Goal: Task Accomplishment & Management: Use online tool/utility

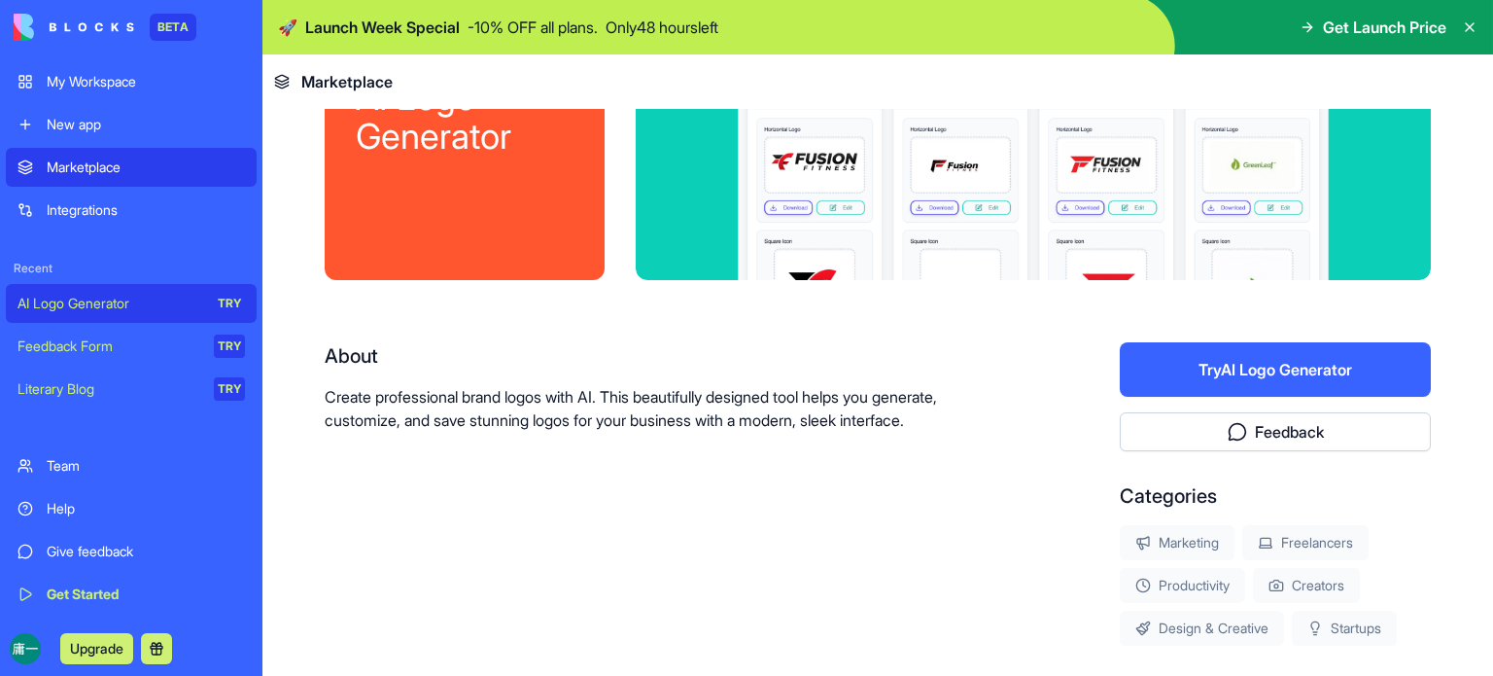
scroll to position [165, 0]
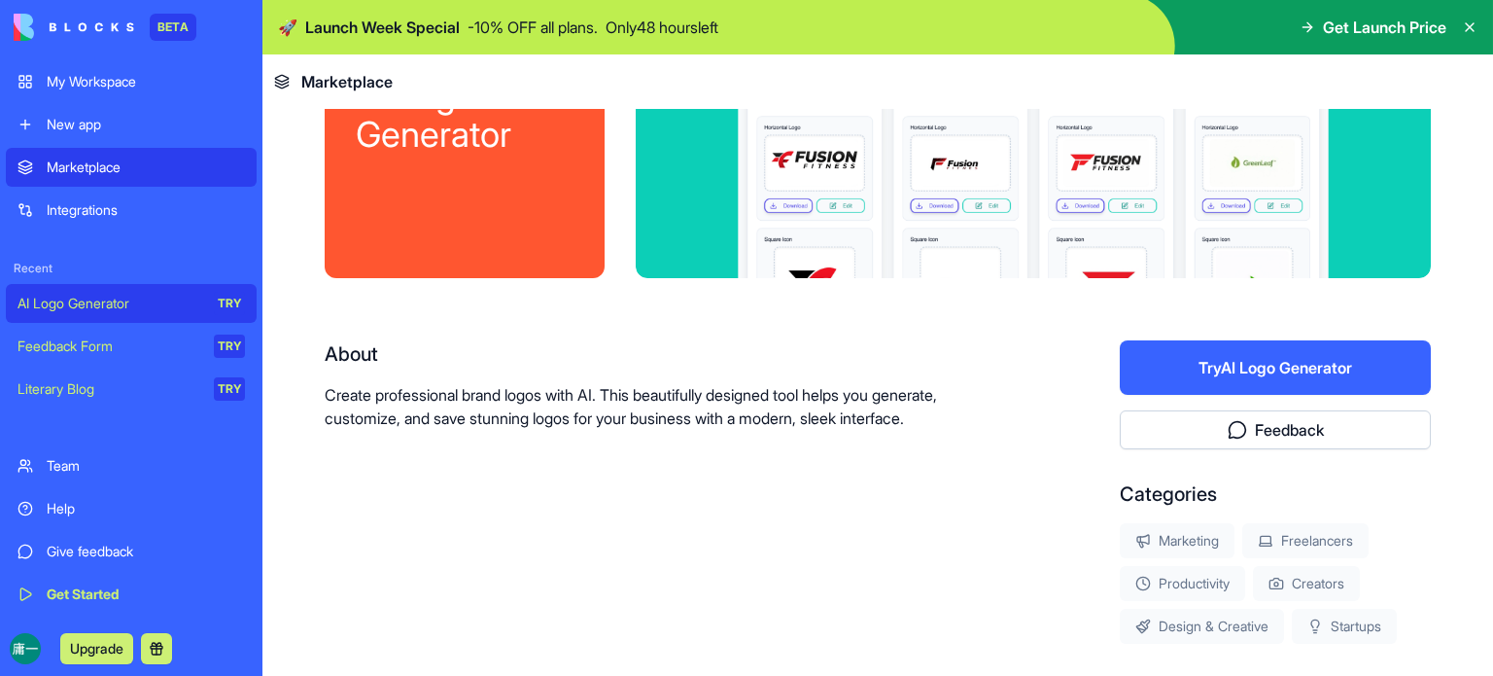
click at [1271, 361] on button "Try AI Logo Generator" at bounding box center [1275, 367] width 311 height 54
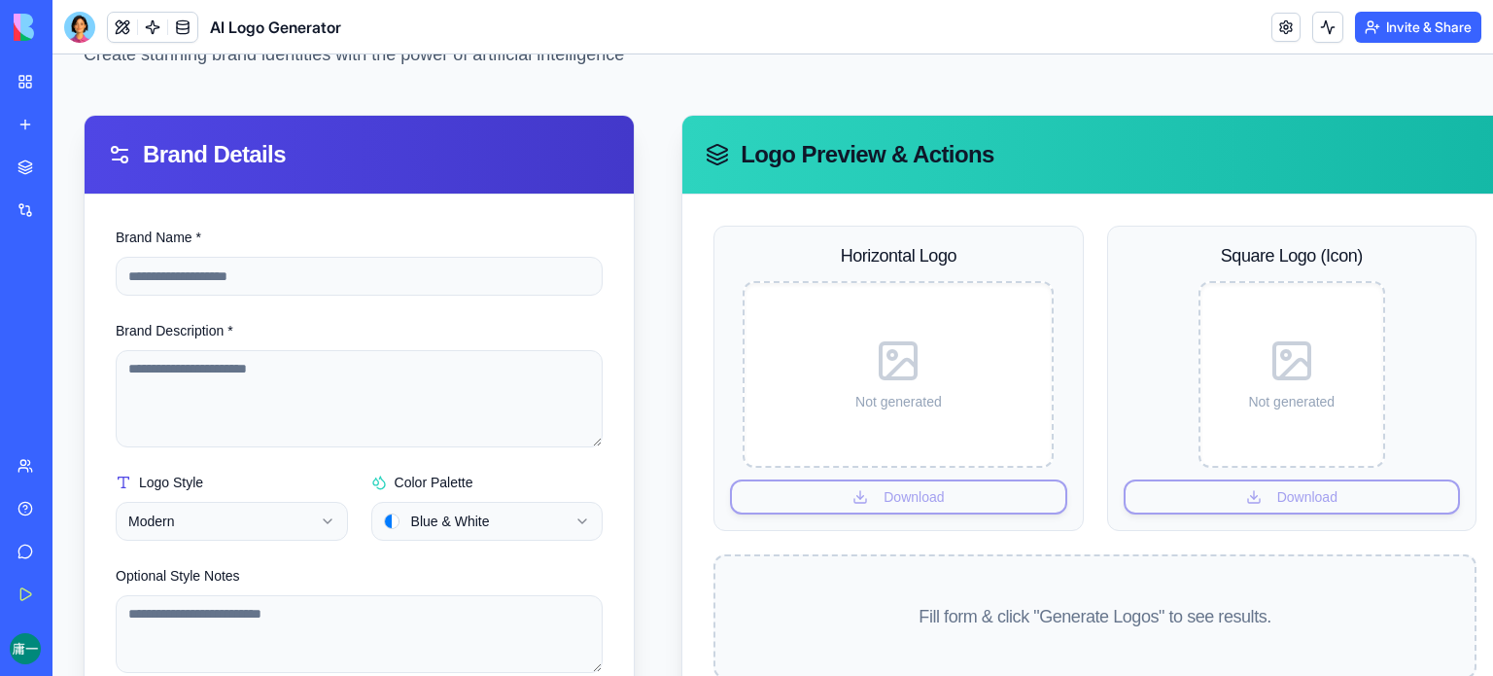
scroll to position [139, 0]
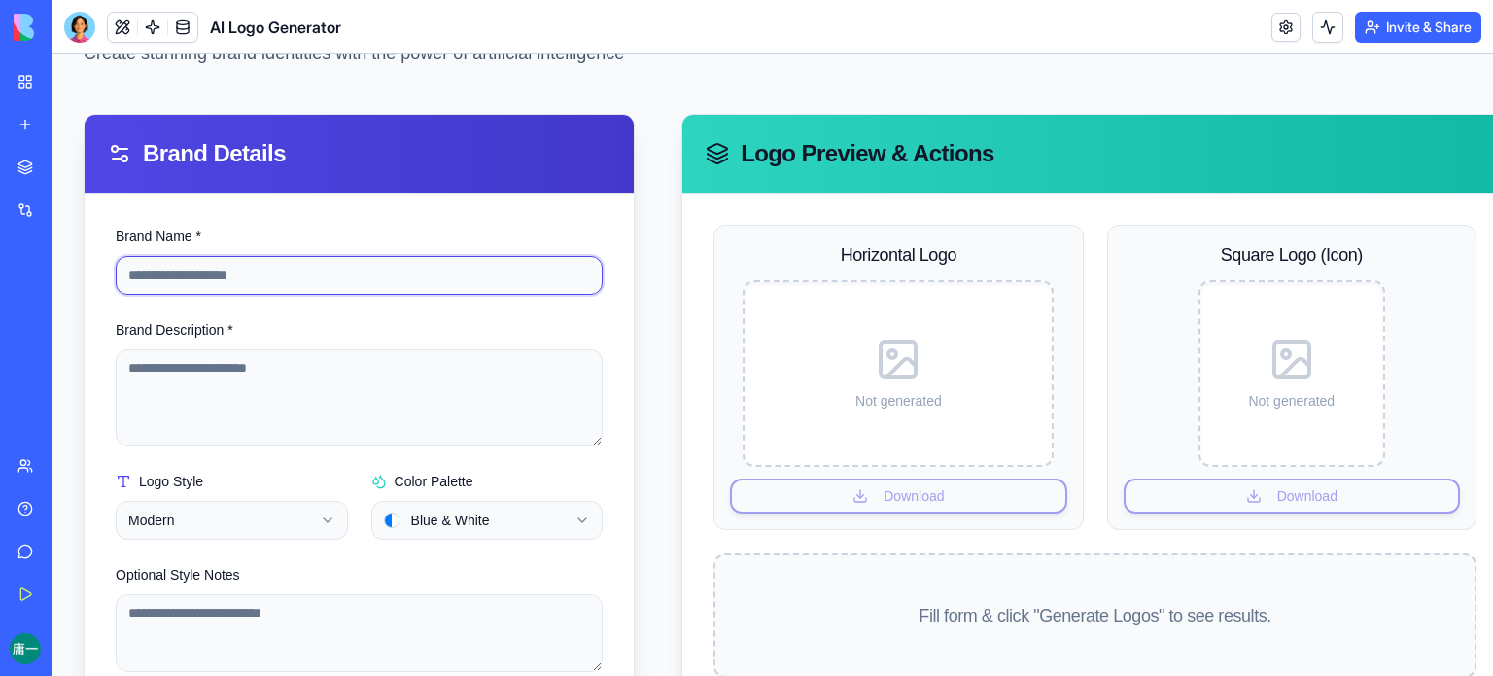
click at [426, 283] on input "Brand Name *" at bounding box center [359, 275] width 487 height 39
type input "**********"
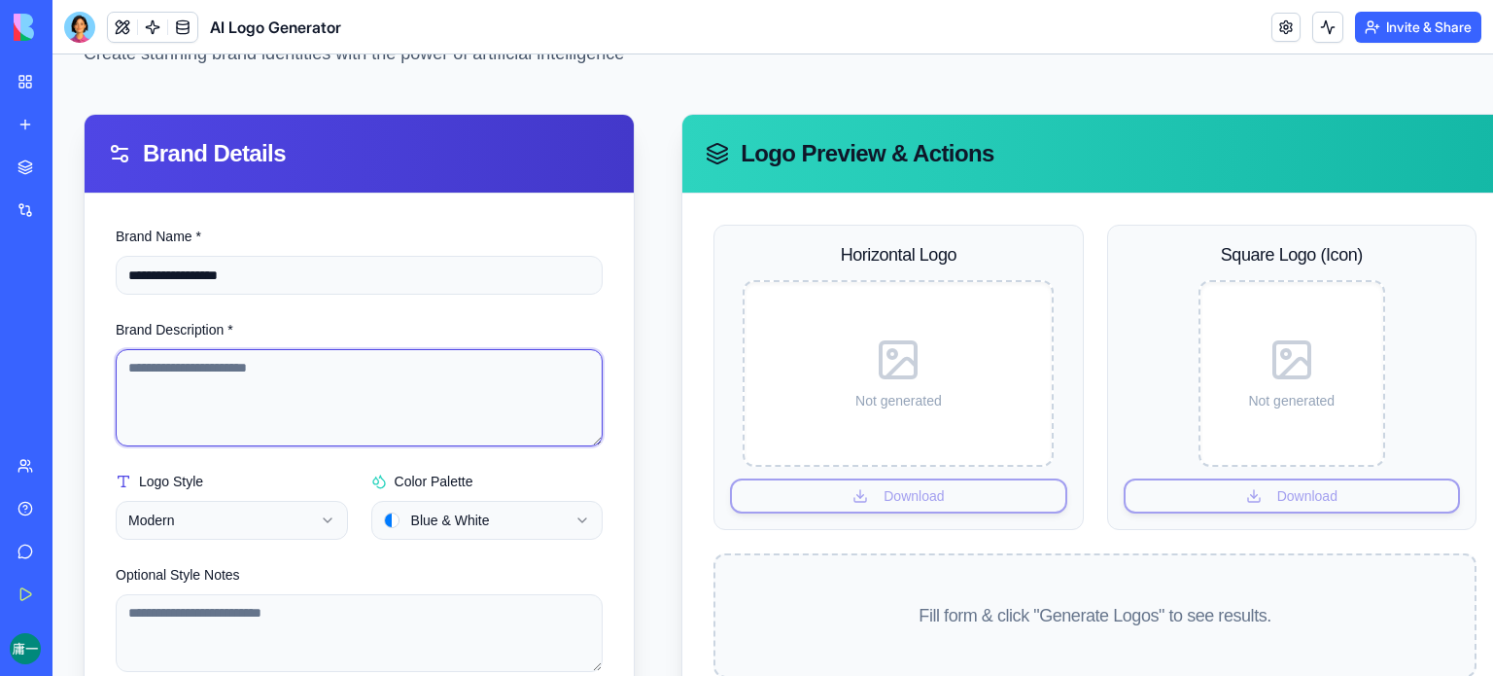
click at [337, 390] on textarea "Brand Description *" at bounding box center [359, 397] width 487 height 97
click at [131, 372] on textarea "**********" at bounding box center [357, 397] width 482 height 97
click at [487, 363] on textarea "**********" at bounding box center [357, 397] width 482 height 97
click at [512, 361] on textarea "**********" at bounding box center [357, 397] width 482 height 97
click at [507, 361] on textarea "**********" at bounding box center [357, 397] width 482 height 97
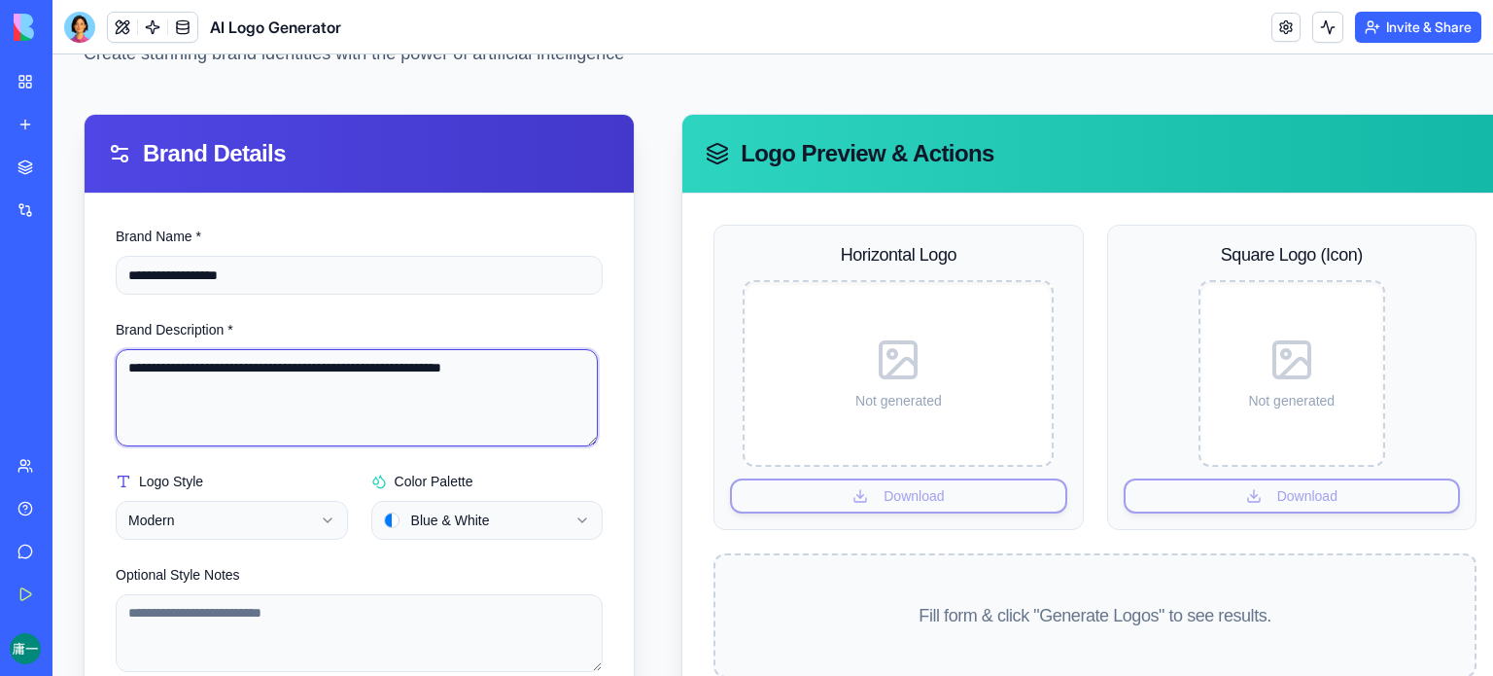
click at [583, 367] on textarea "**********" at bounding box center [357, 397] width 482 height 97
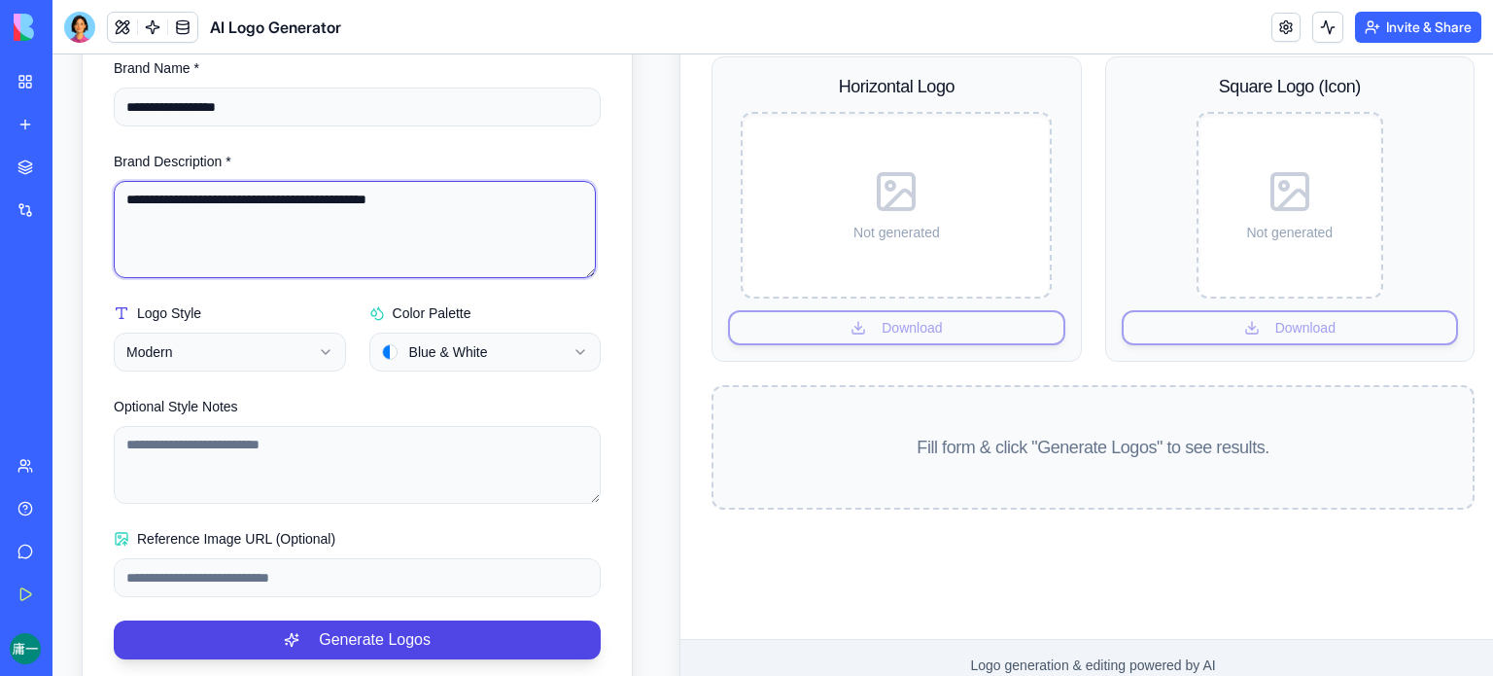
scroll to position [309, 2]
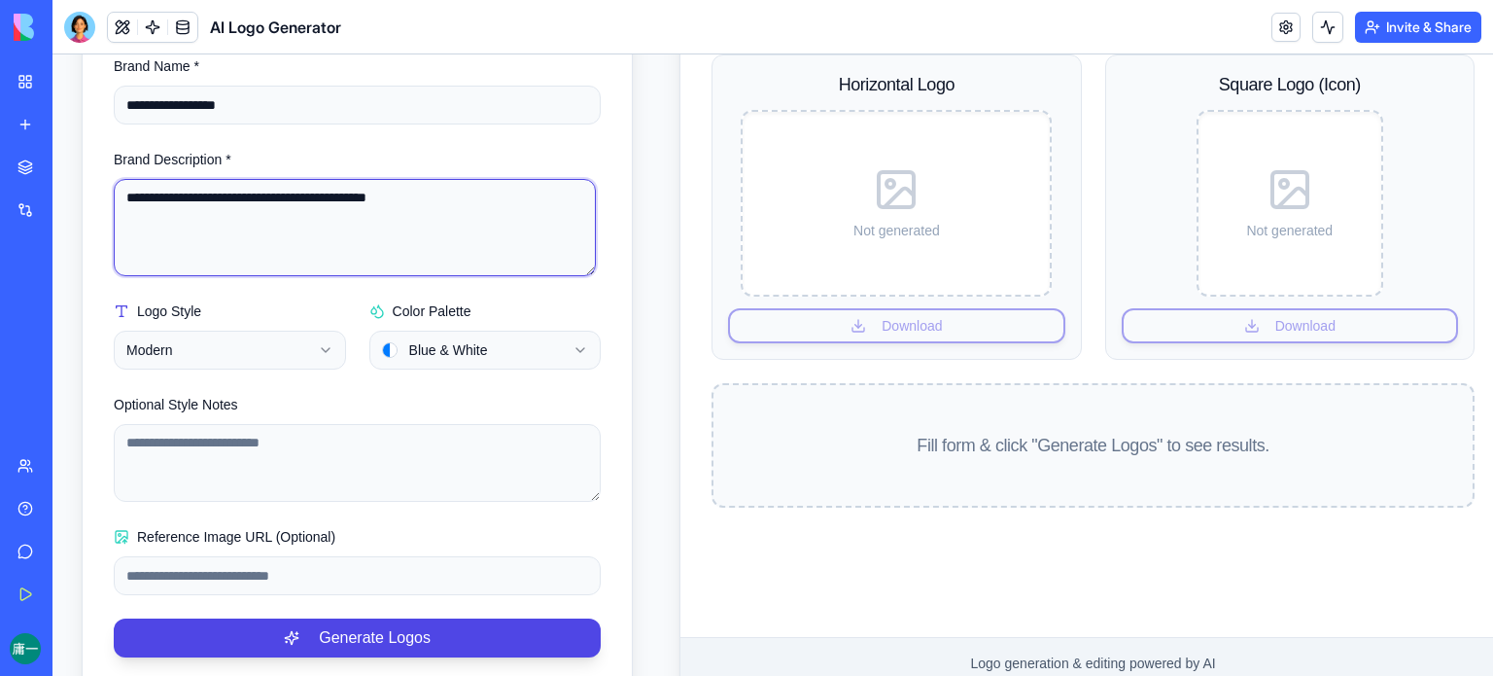
type textarea "**********"
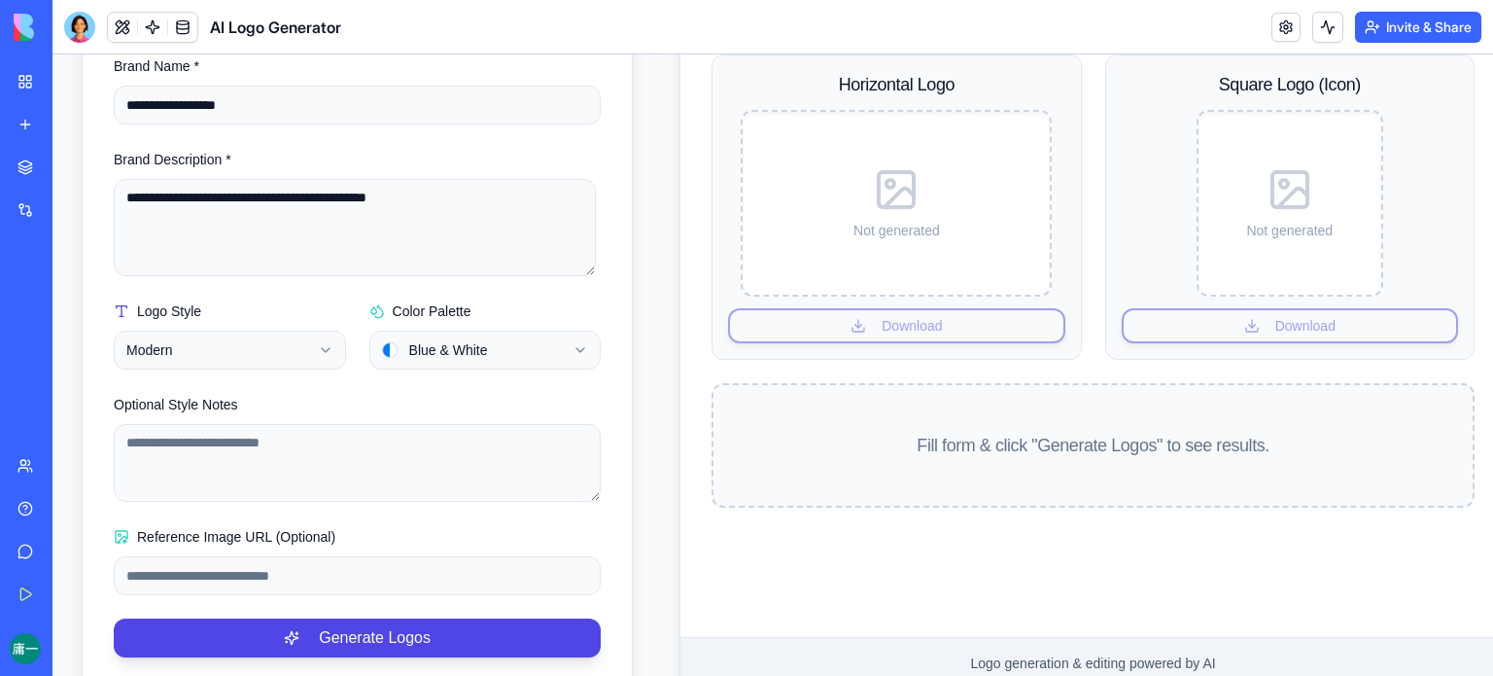
click at [325, 352] on html "**********" at bounding box center [771, 232] width 1441 height 975
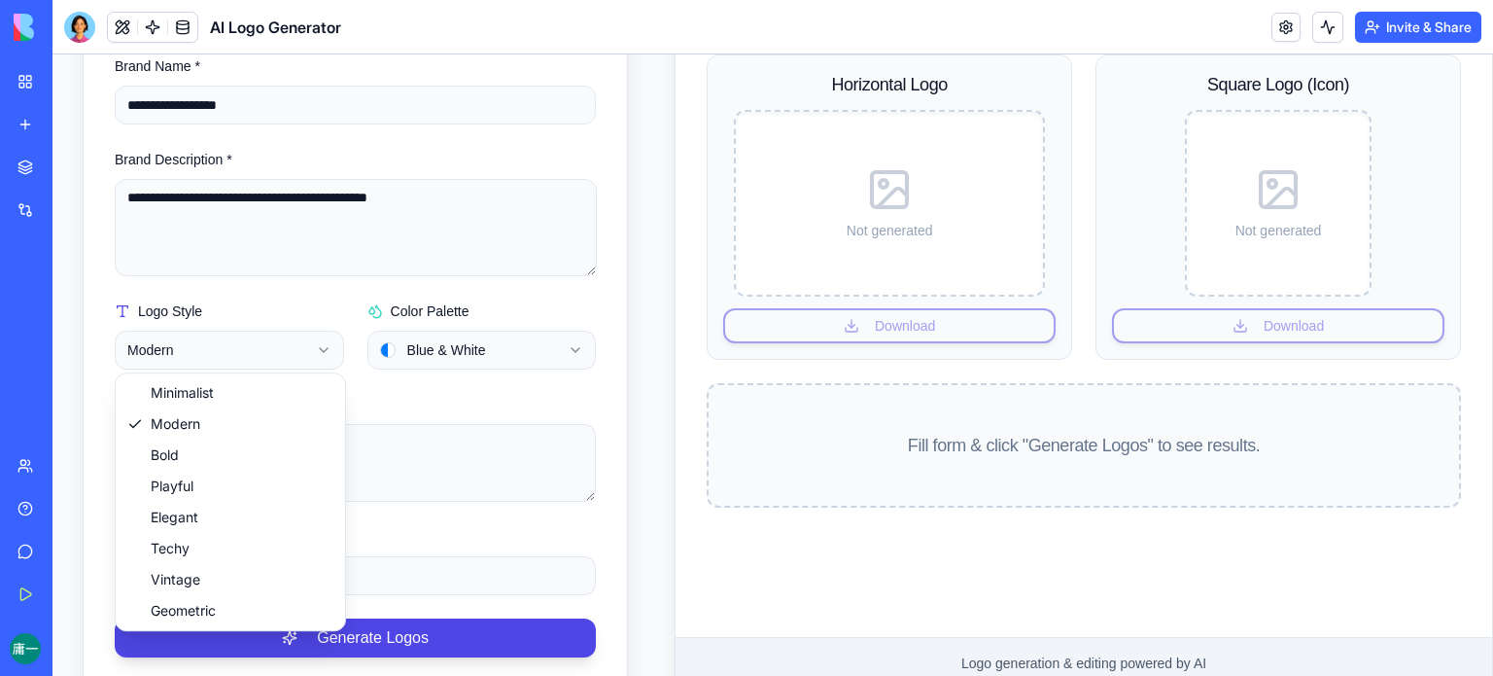
scroll to position [309, 0]
select select "*******"
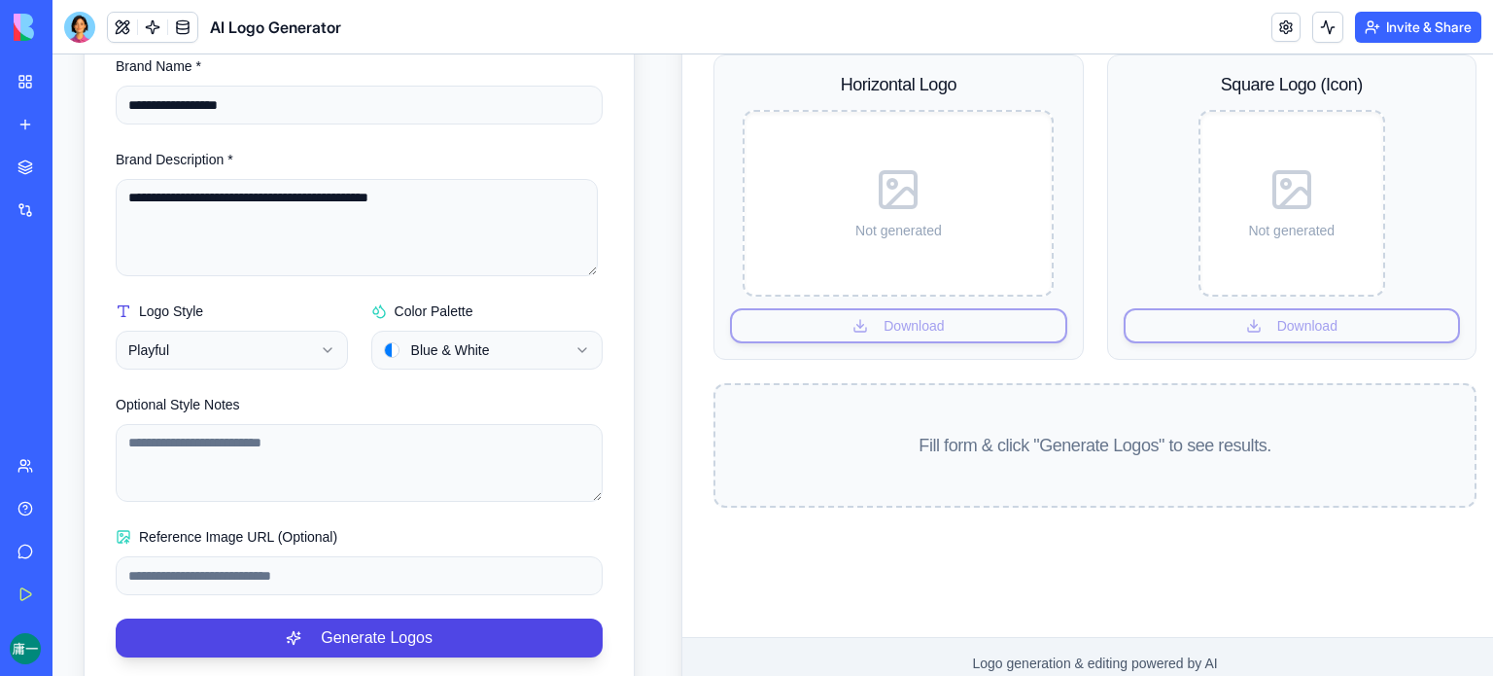
click at [579, 367] on body "**********" at bounding box center [772, 232] width 1441 height 975
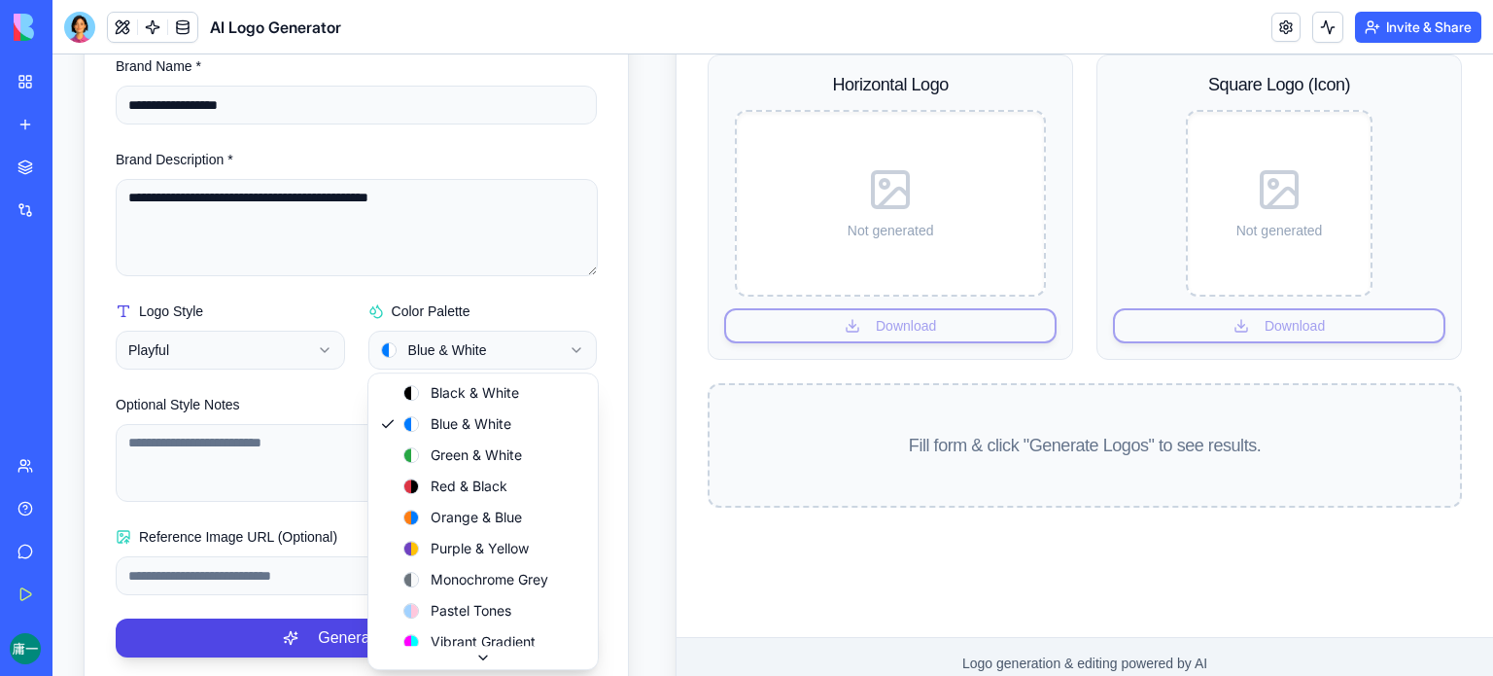
select select "**********"
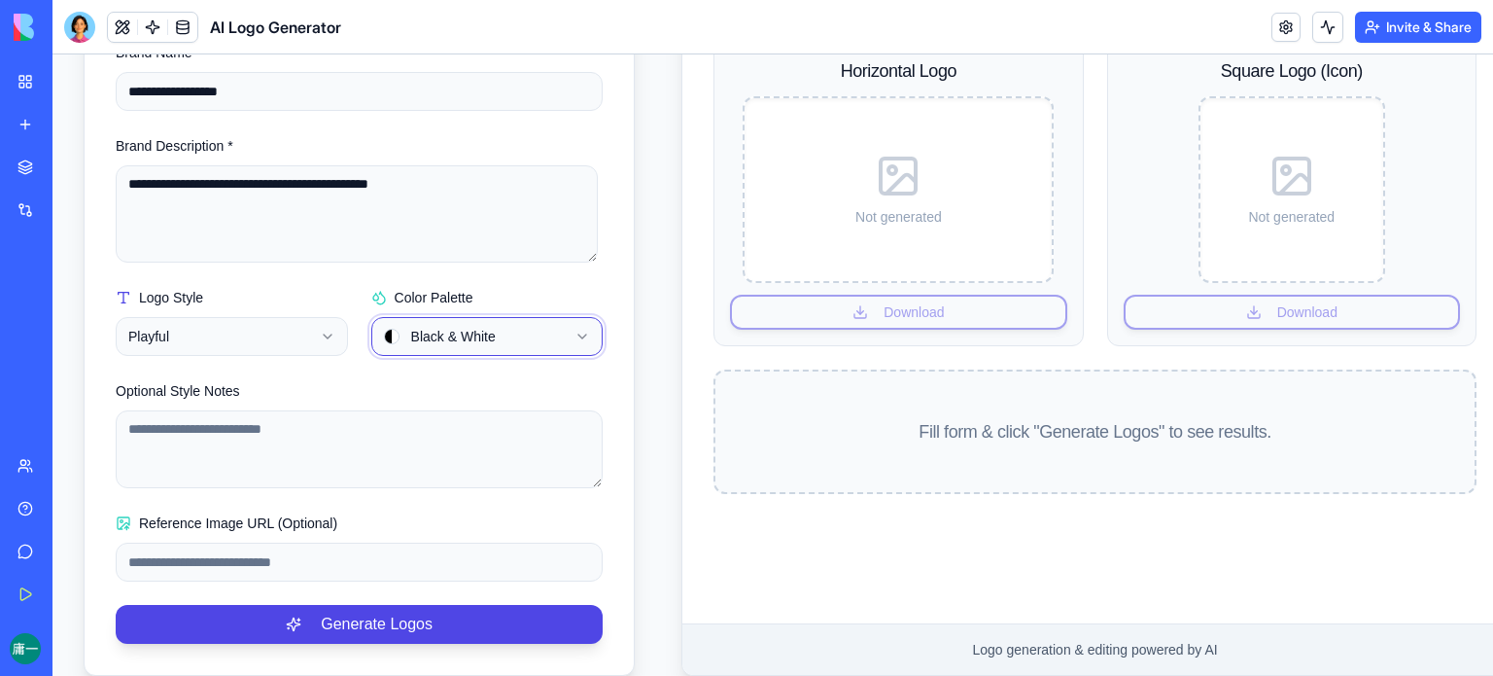
scroll to position [367, 0]
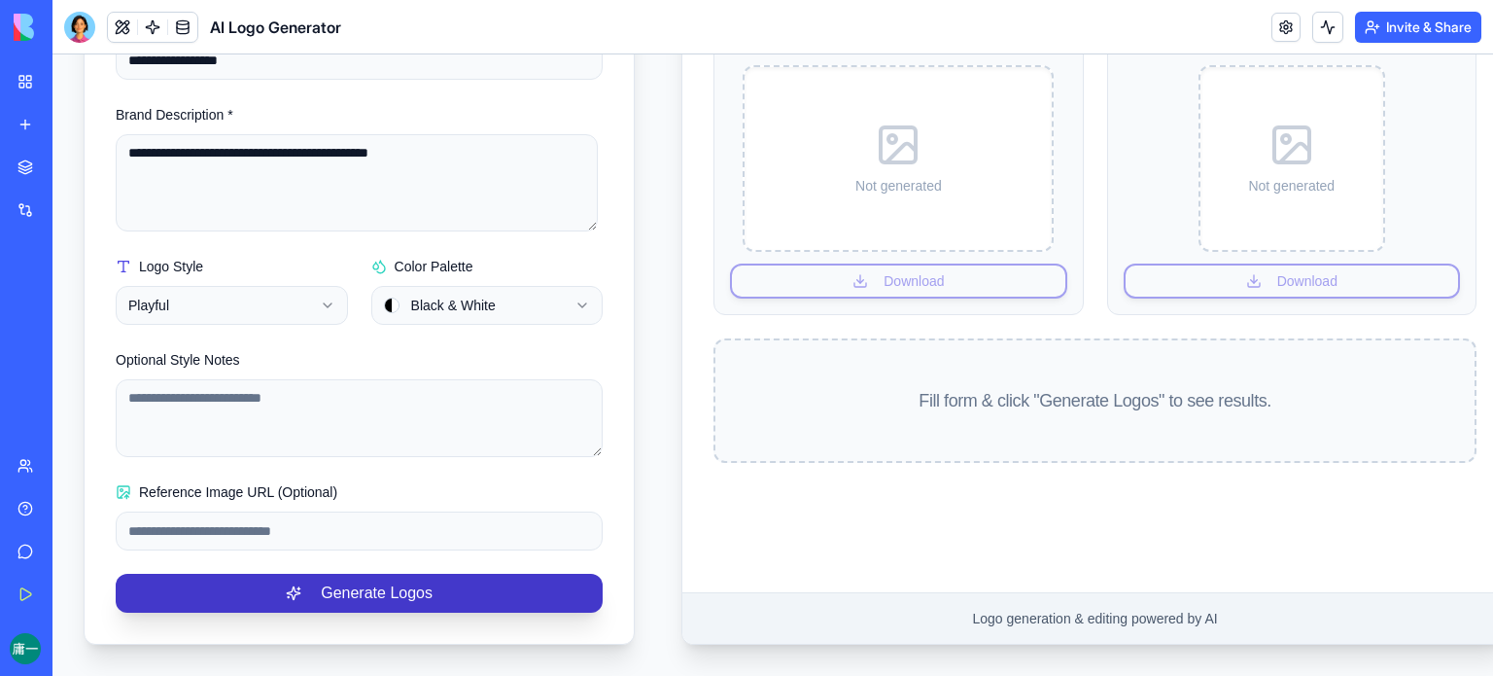
click at [403, 578] on button "Generate Logos" at bounding box center [359, 593] width 487 height 39
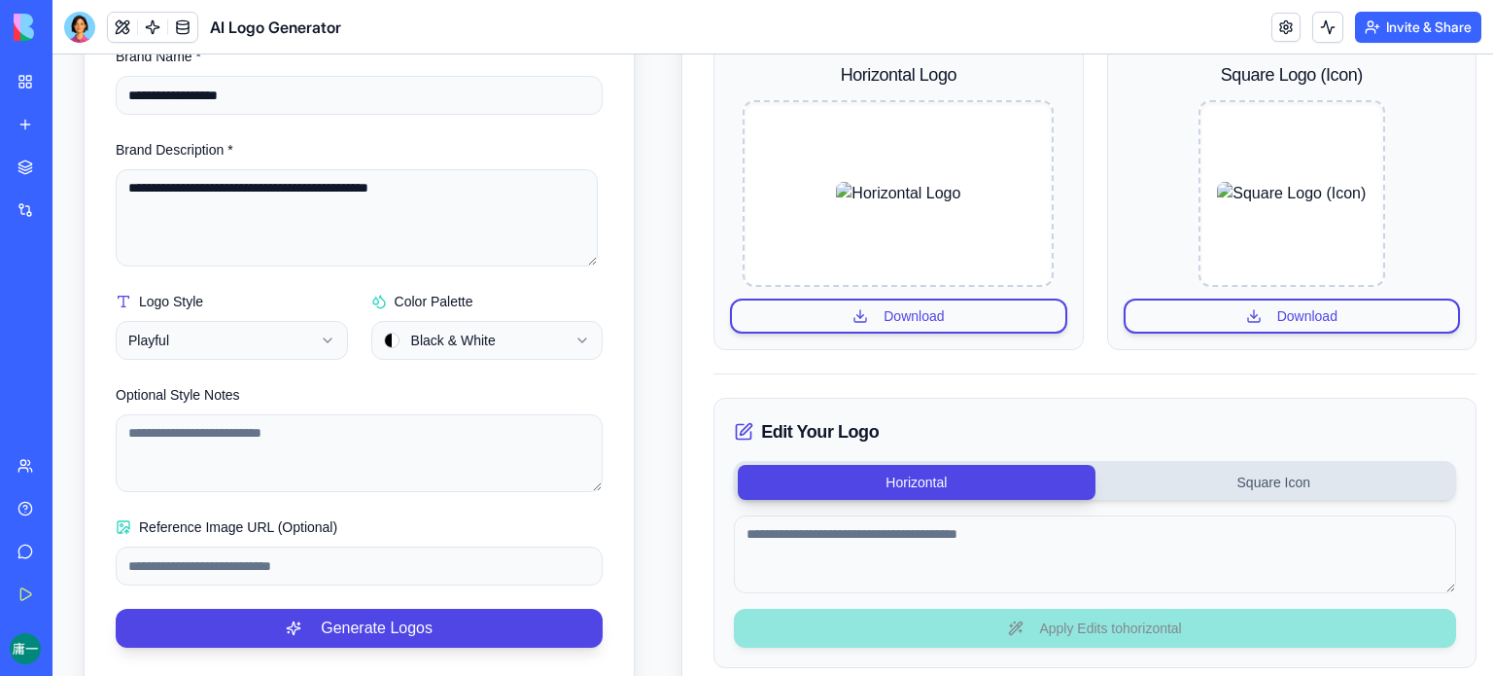
scroll to position [315, 0]
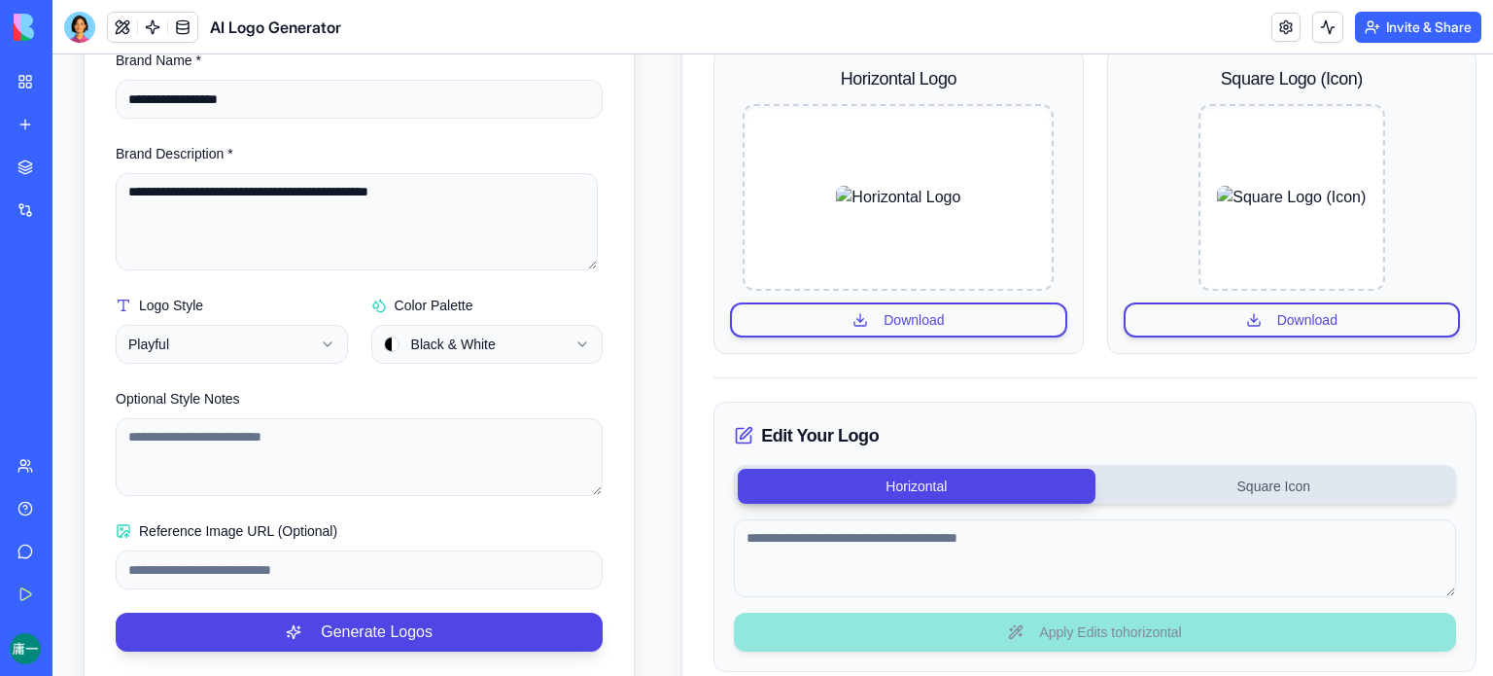
click at [714, 187] on div "Horizontal Logo Download" at bounding box center [898, 201] width 369 height 305
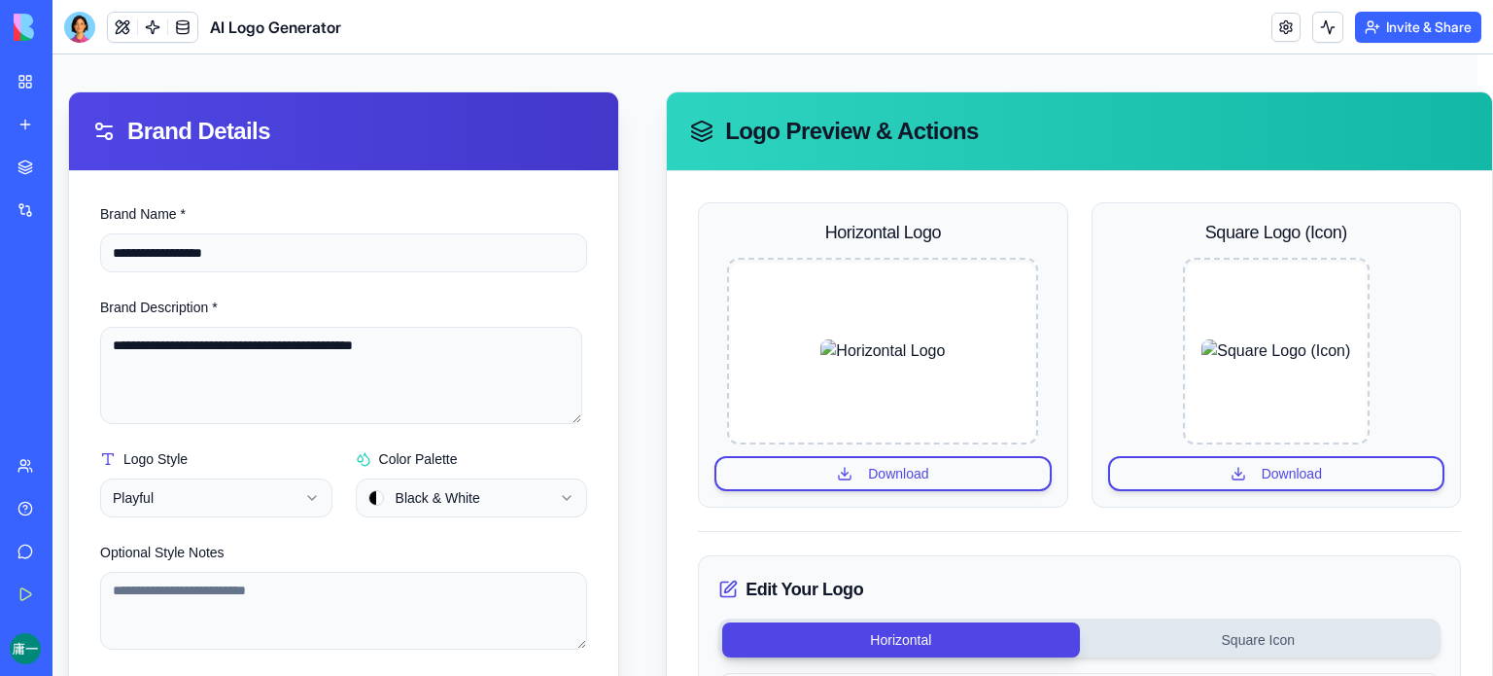
scroll to position [157, 15]
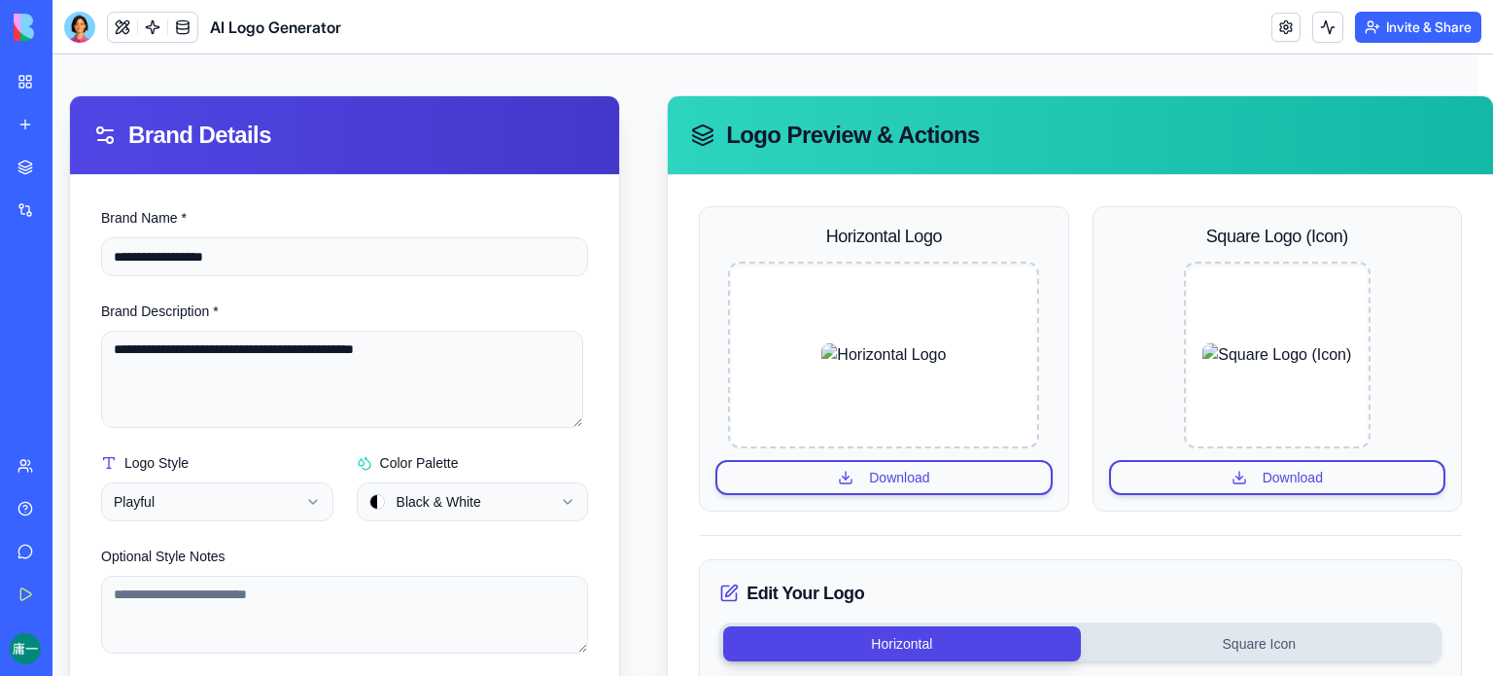
click at [69, 116] on div "New app" at bounding box center [59, 124] width 25 height 19
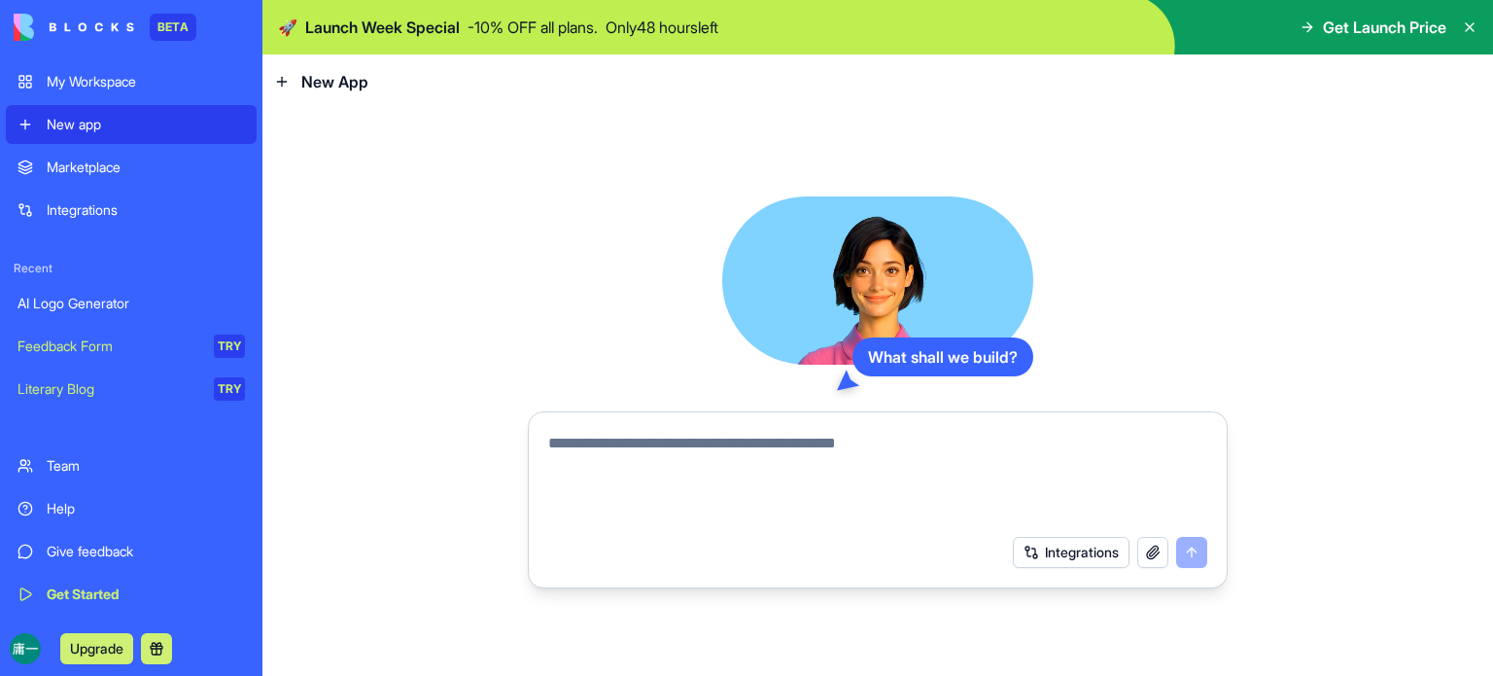
click at [793, 439] on textarea at bounding box center [877, 478] width 659 height 93
click at [716, 468] on textarea at bounding box center [877, 478] width 659 height 93
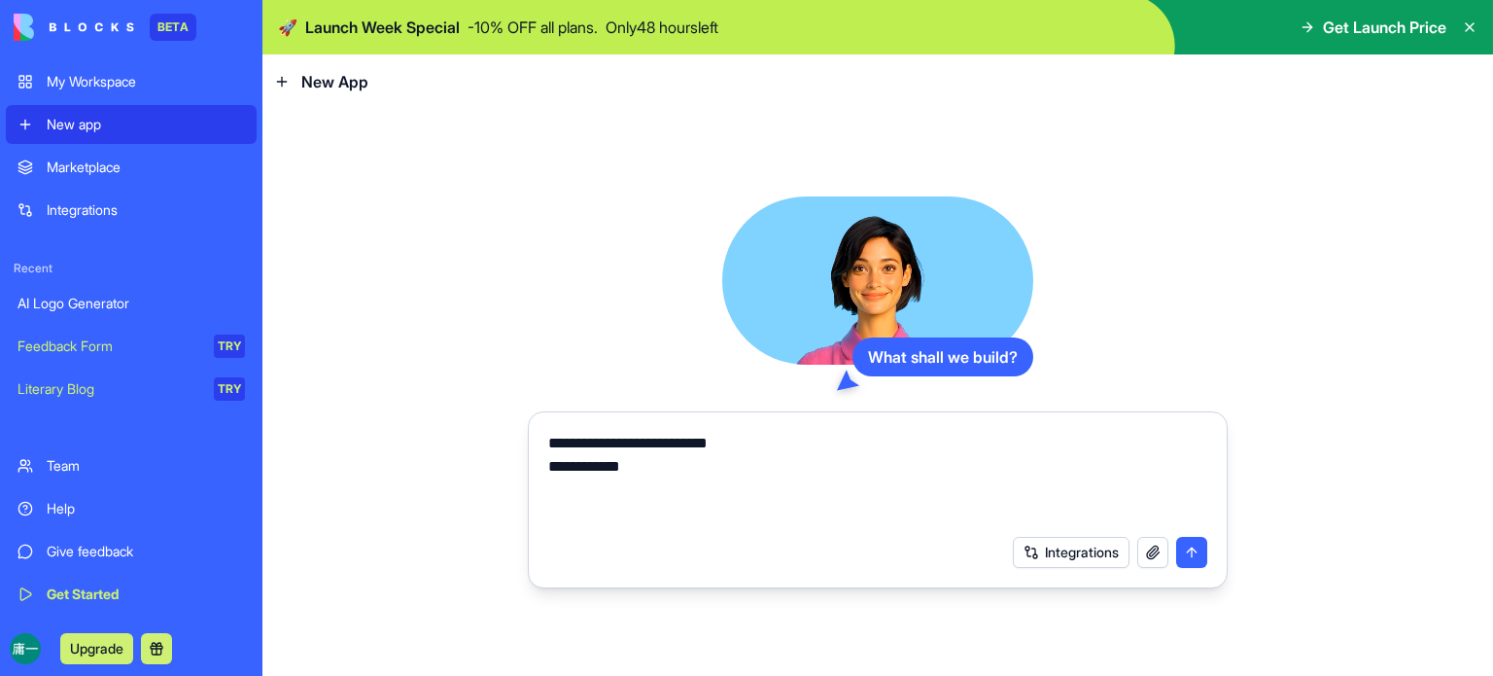
type textarea "**********"
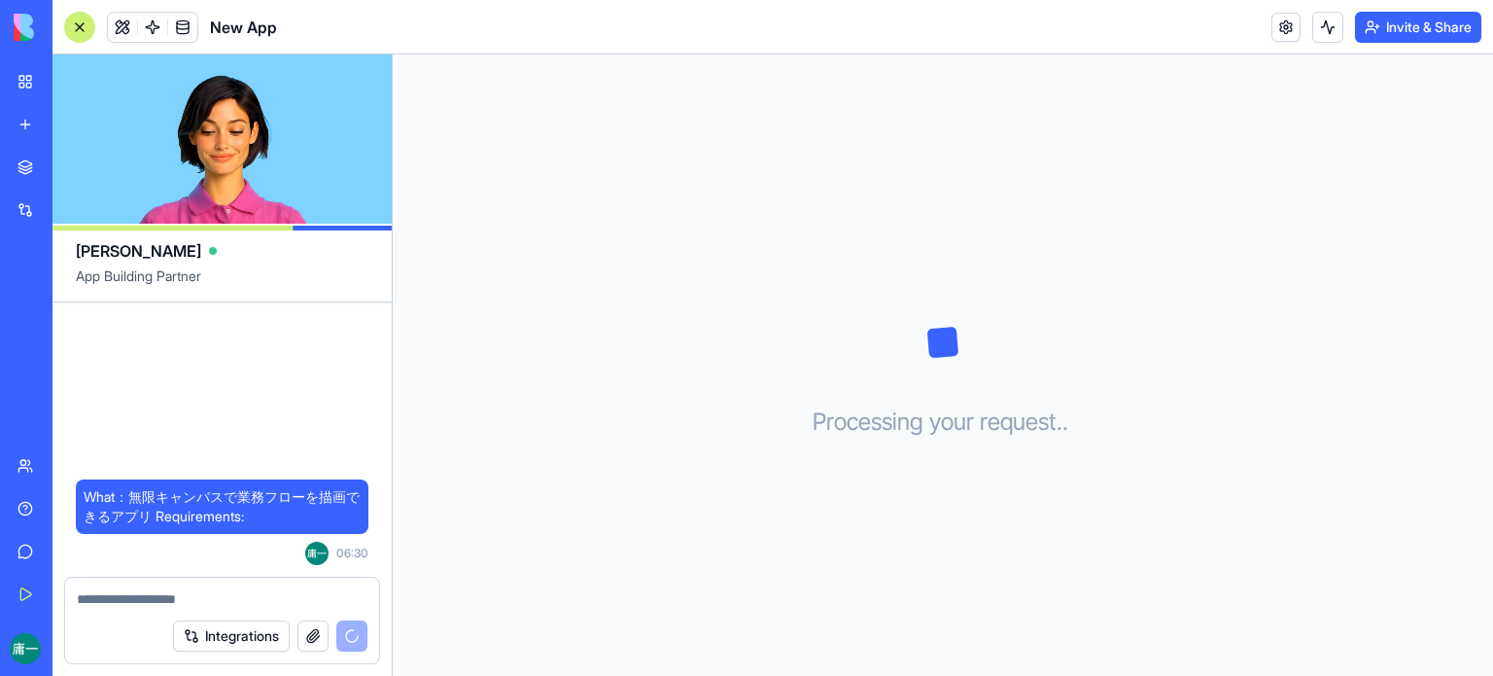
click at [95, 37] on div "New App" at bounding box center [170, 27] width 213 height 31
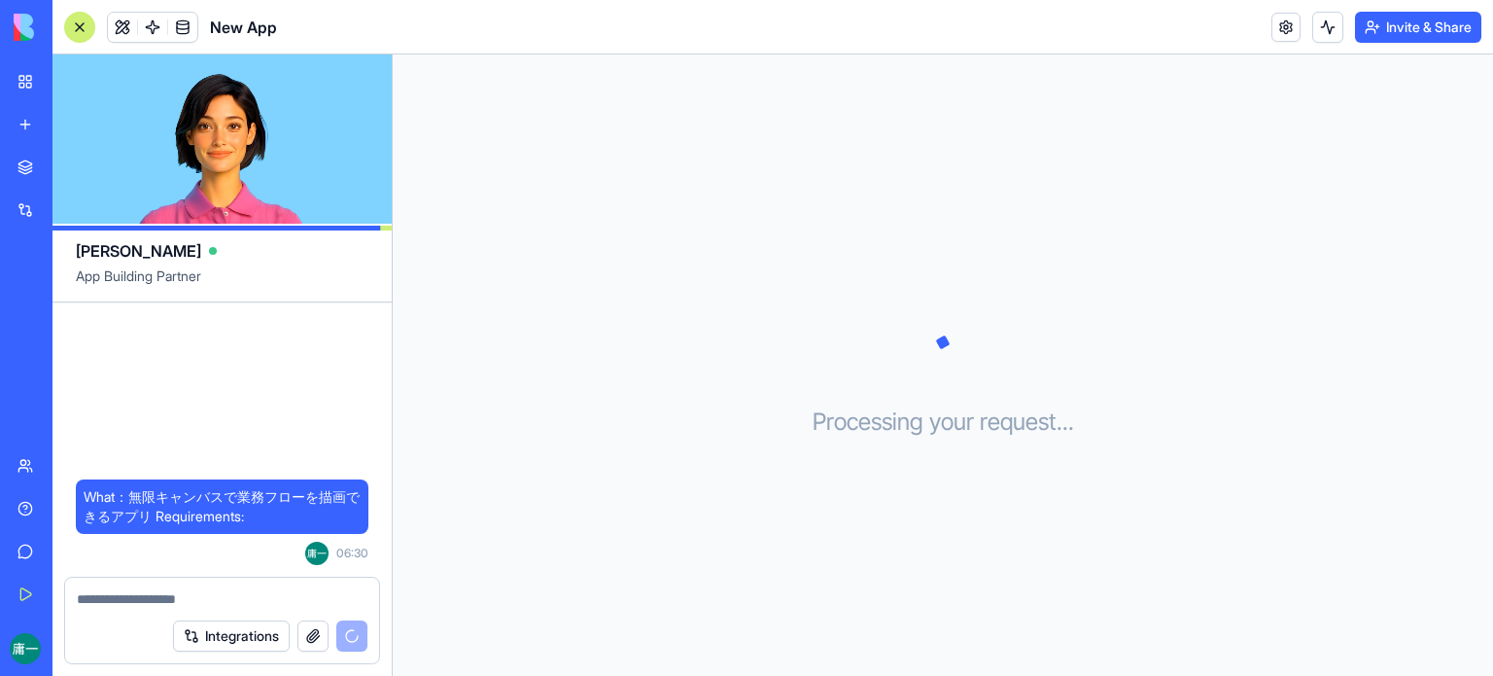
click at [88, 36] on div at bounding box center [79, 27] width 31 height 31
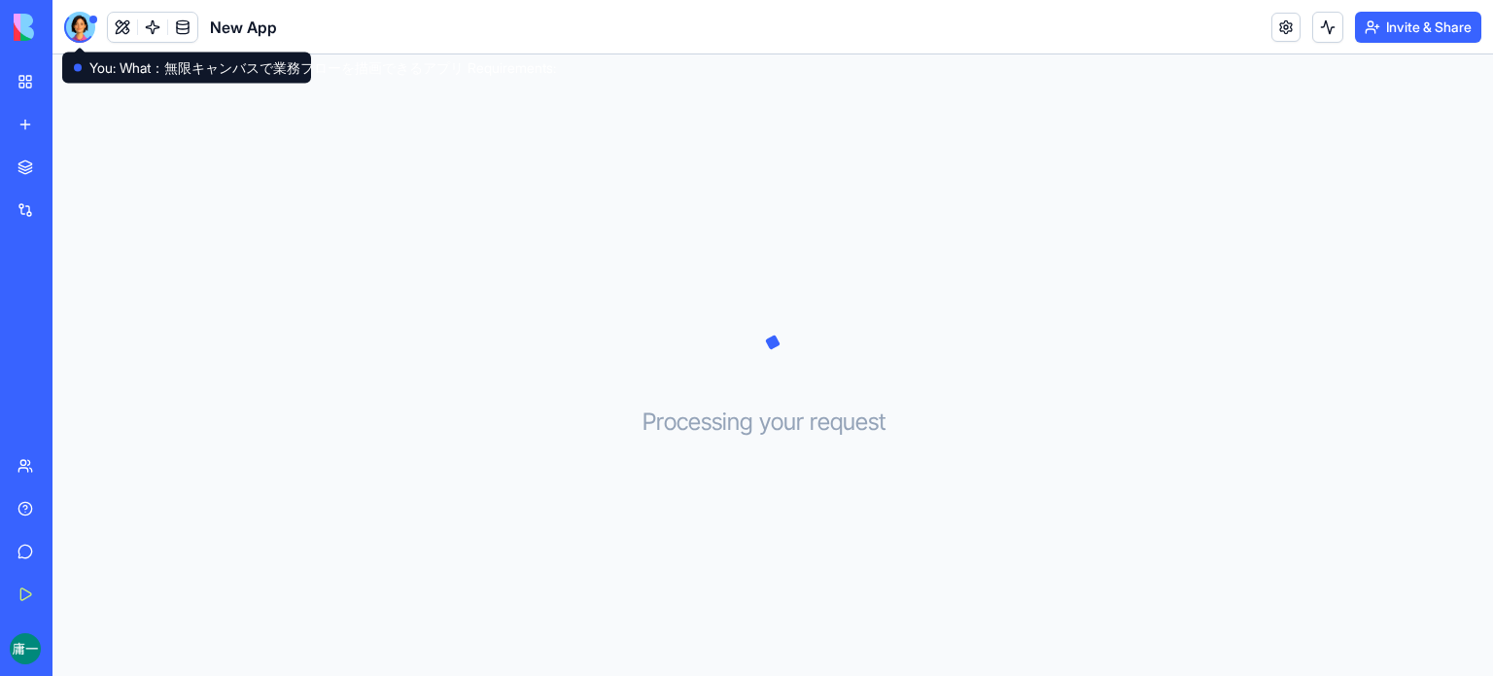
click at [74, 26] on div at bounding box center [79, 27] width 31 height 31
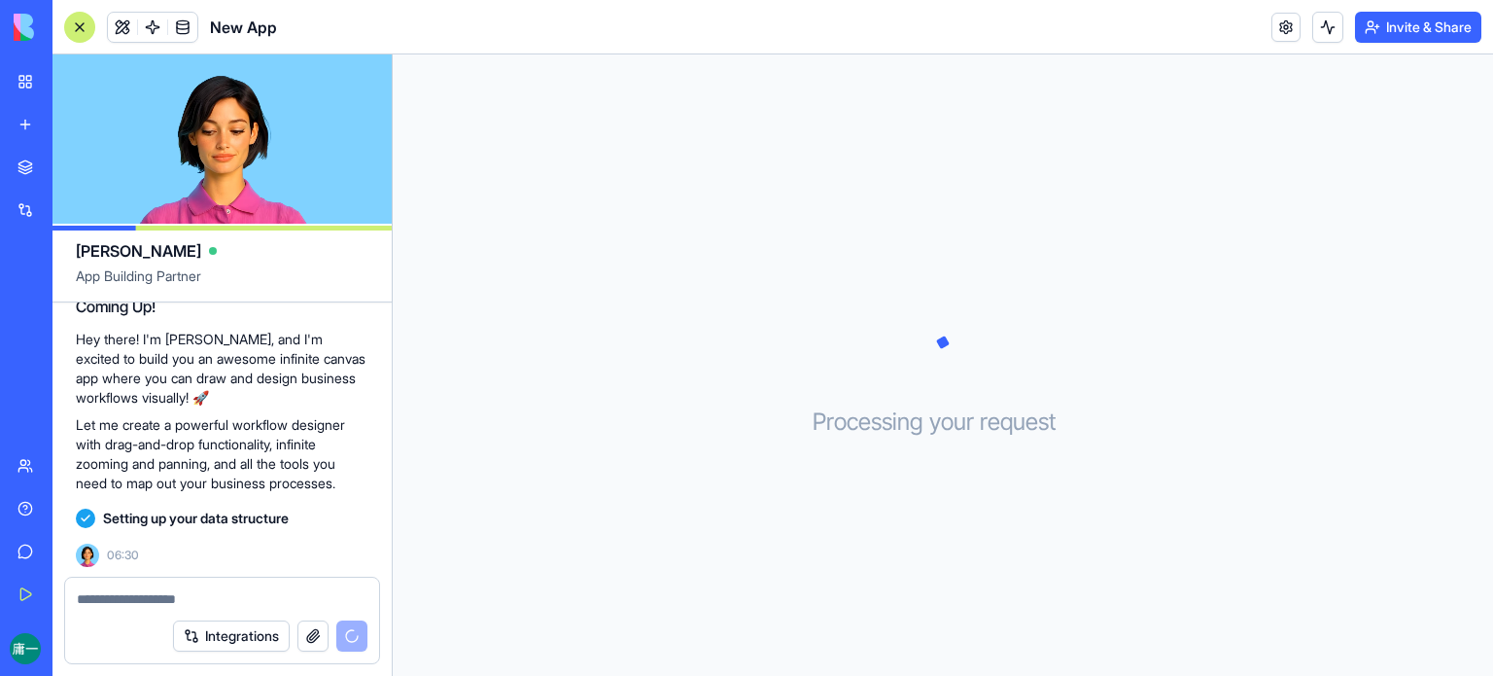
scroll to position [179, 0]
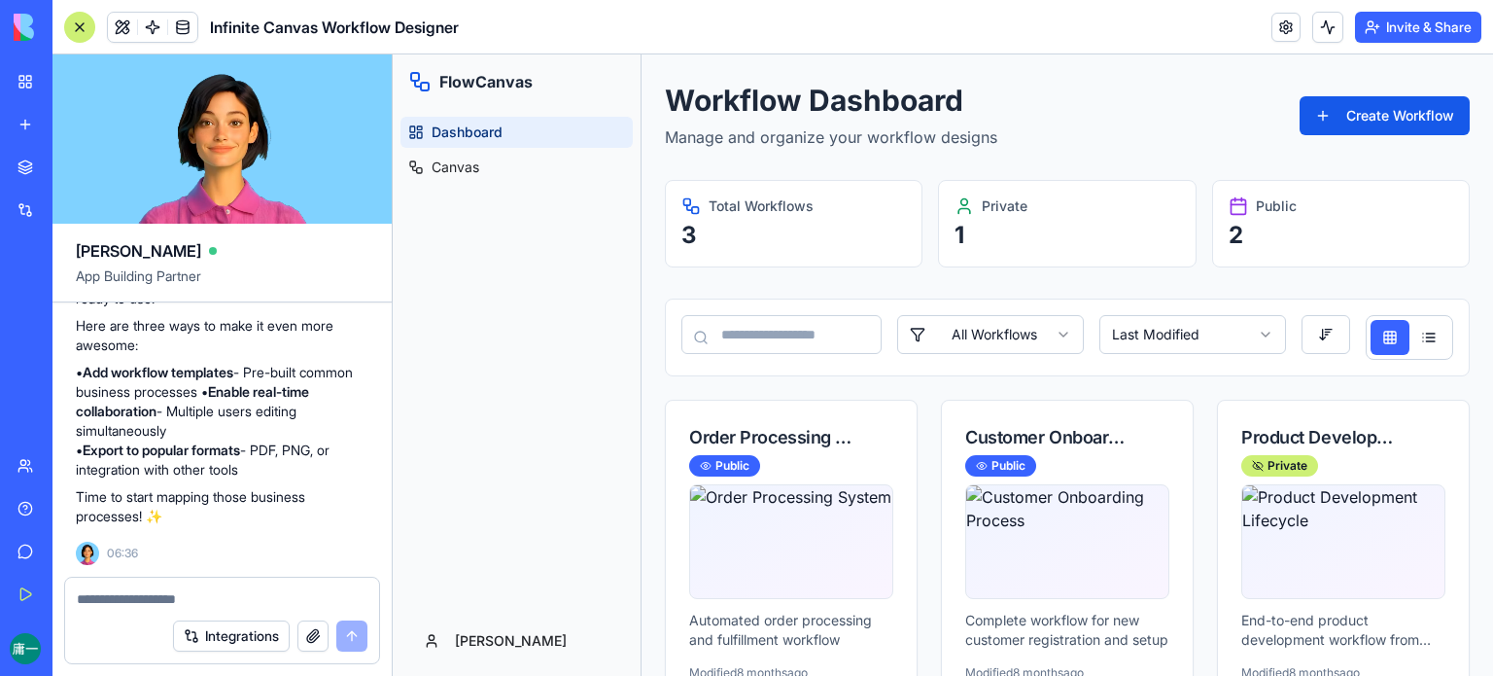
scroll to position [50, 0]
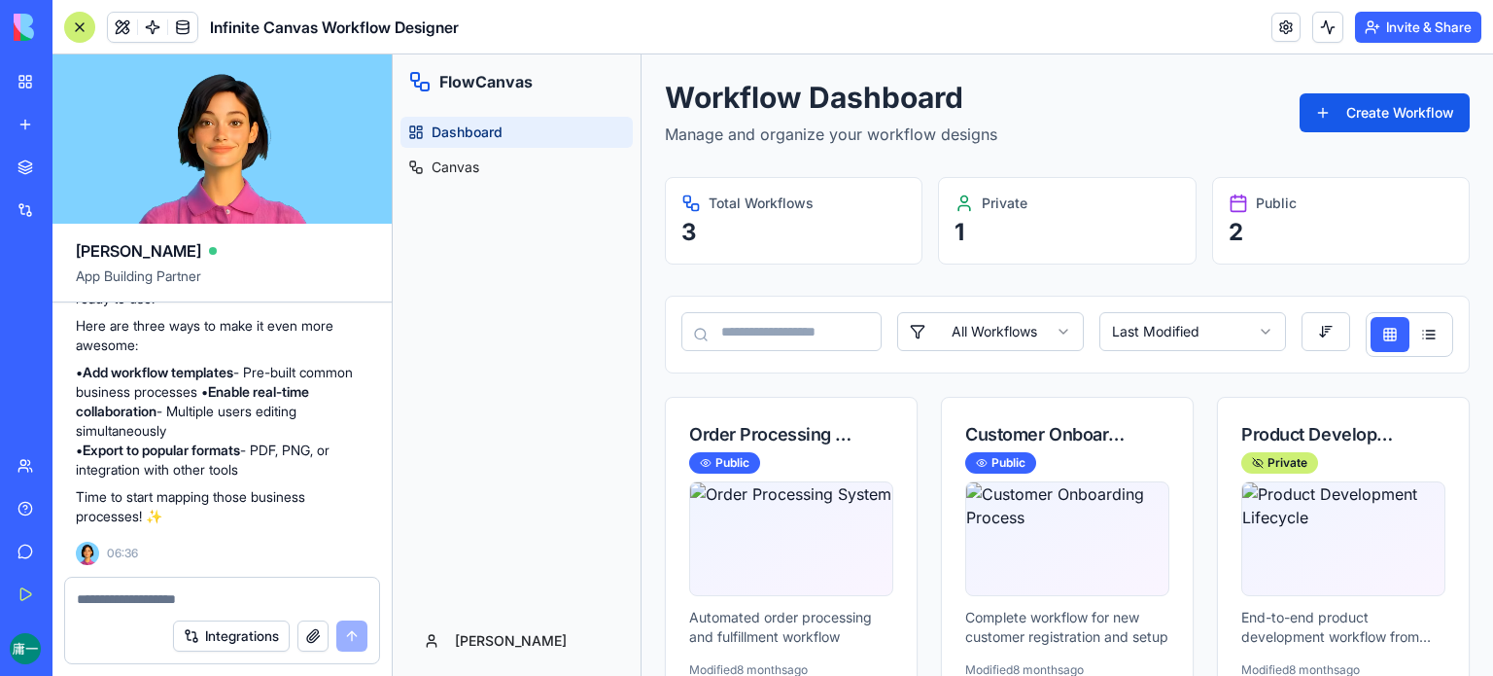
click at [1002, 215] on div "Private 1" at bounding box center [1067, 220] width 258 height 87
click at [943, 229] on div "Private 1" at bounding box center [1067, 220] width 258 height 87
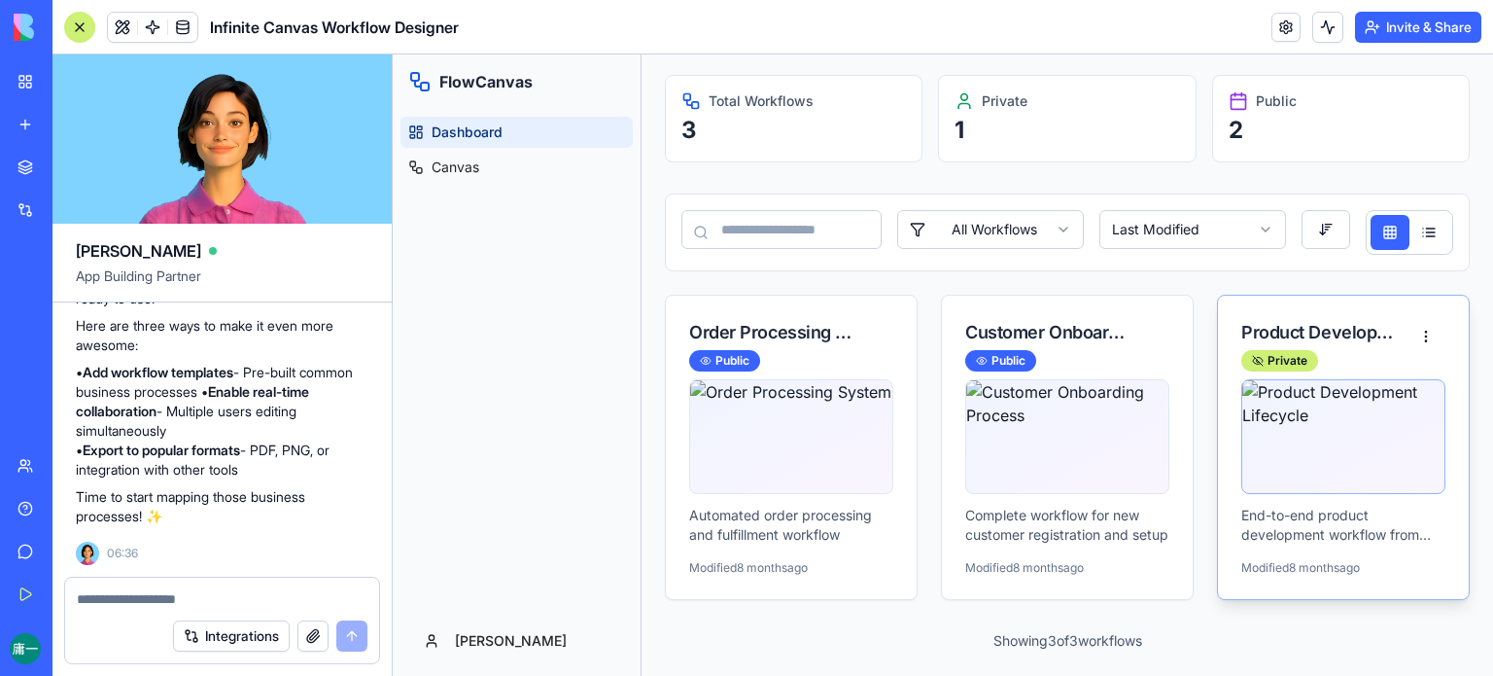
click at [1313, 458] on img at bounding box center [1343, 436] width 202 height 113
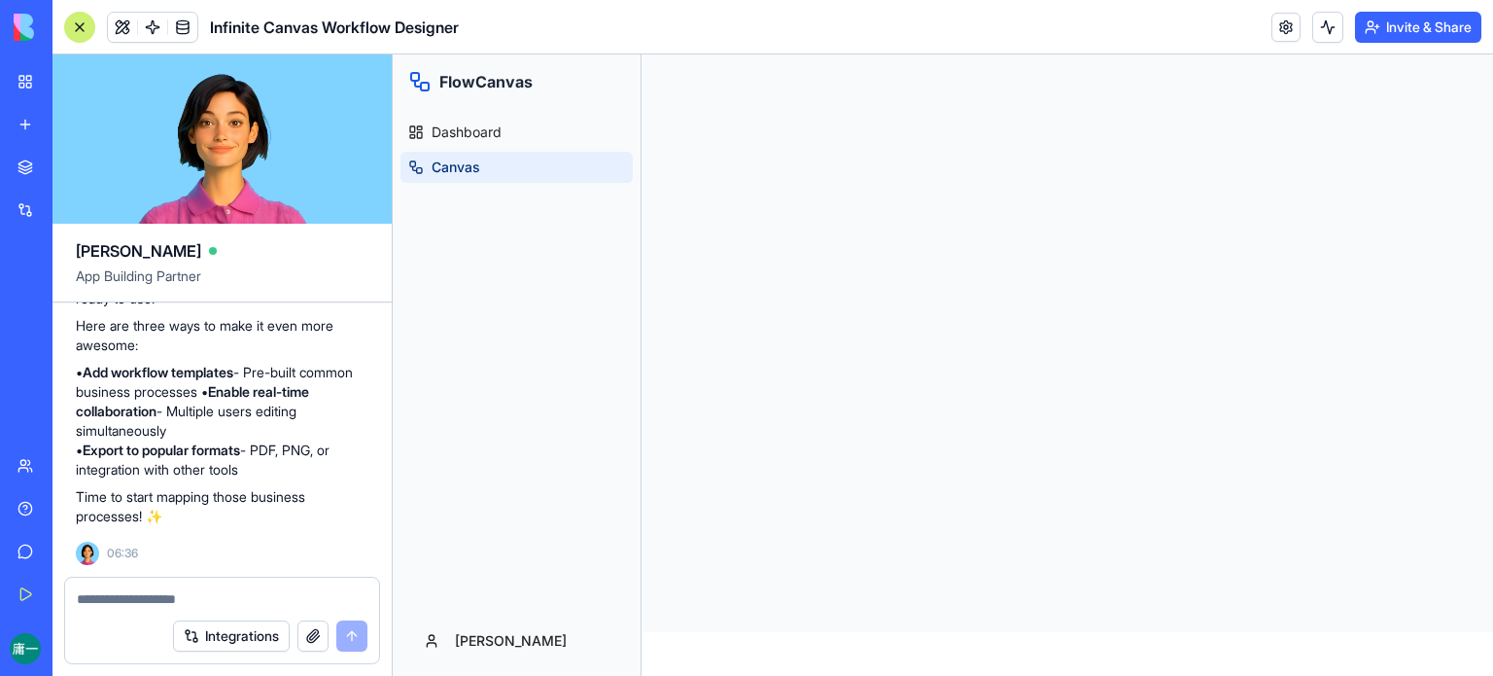
scroll to position [43, 0]
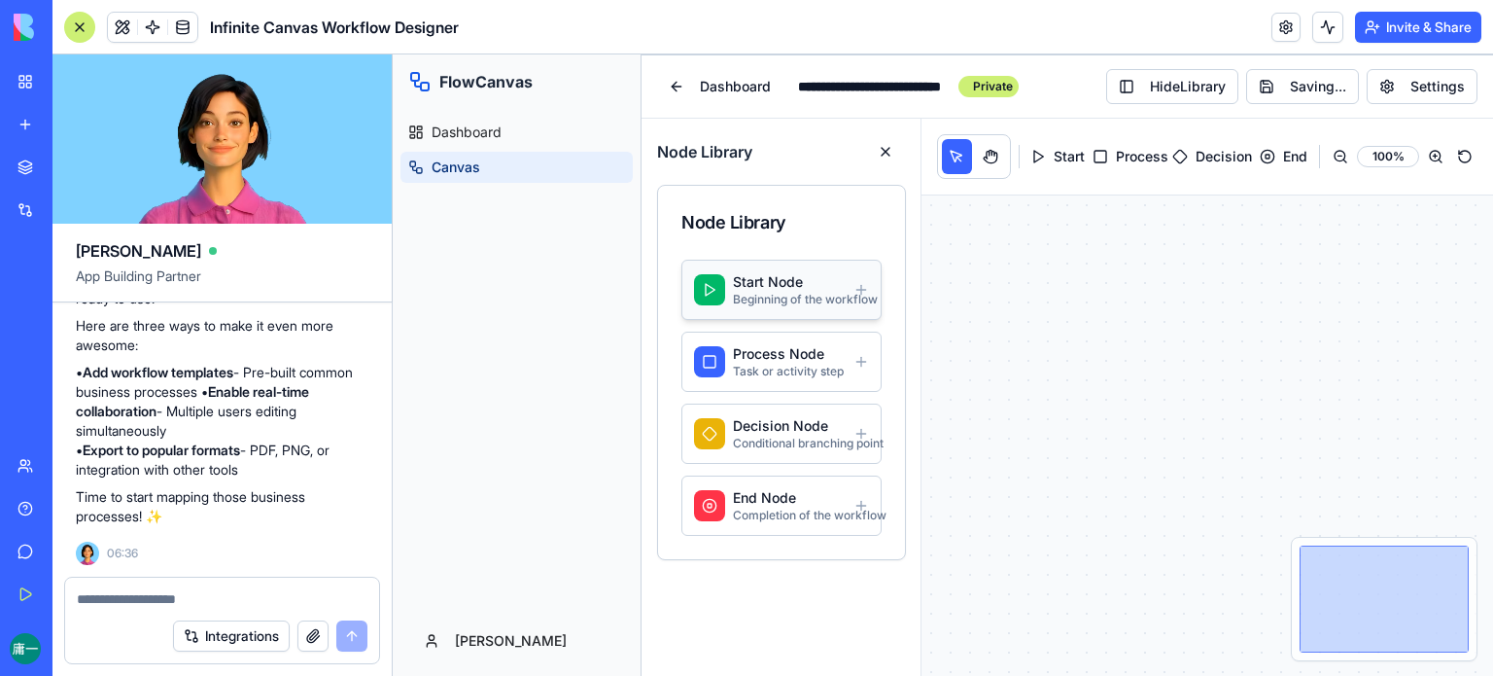
click at [811, 292] on div "Beginning of the workflow" at bounding box center [789, 300] width 113 height 16
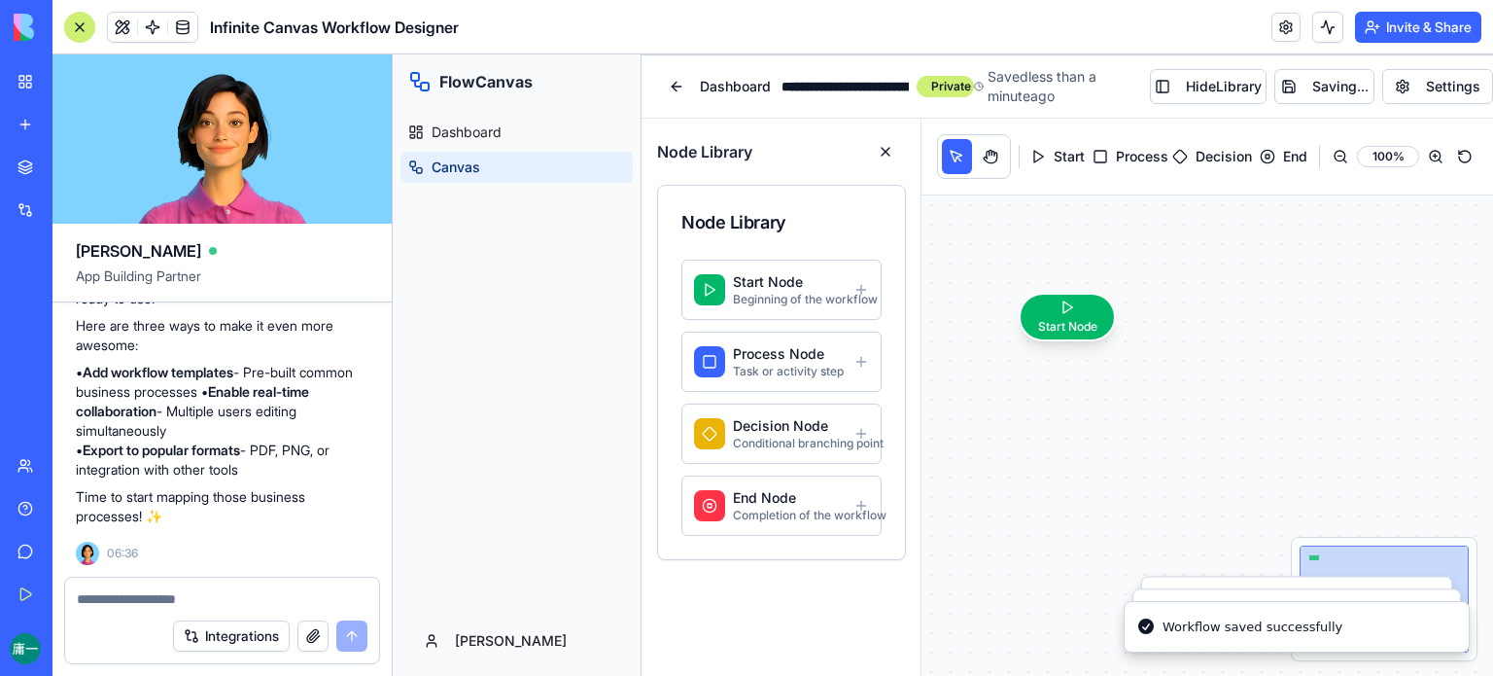
scroll to position [58, 0]
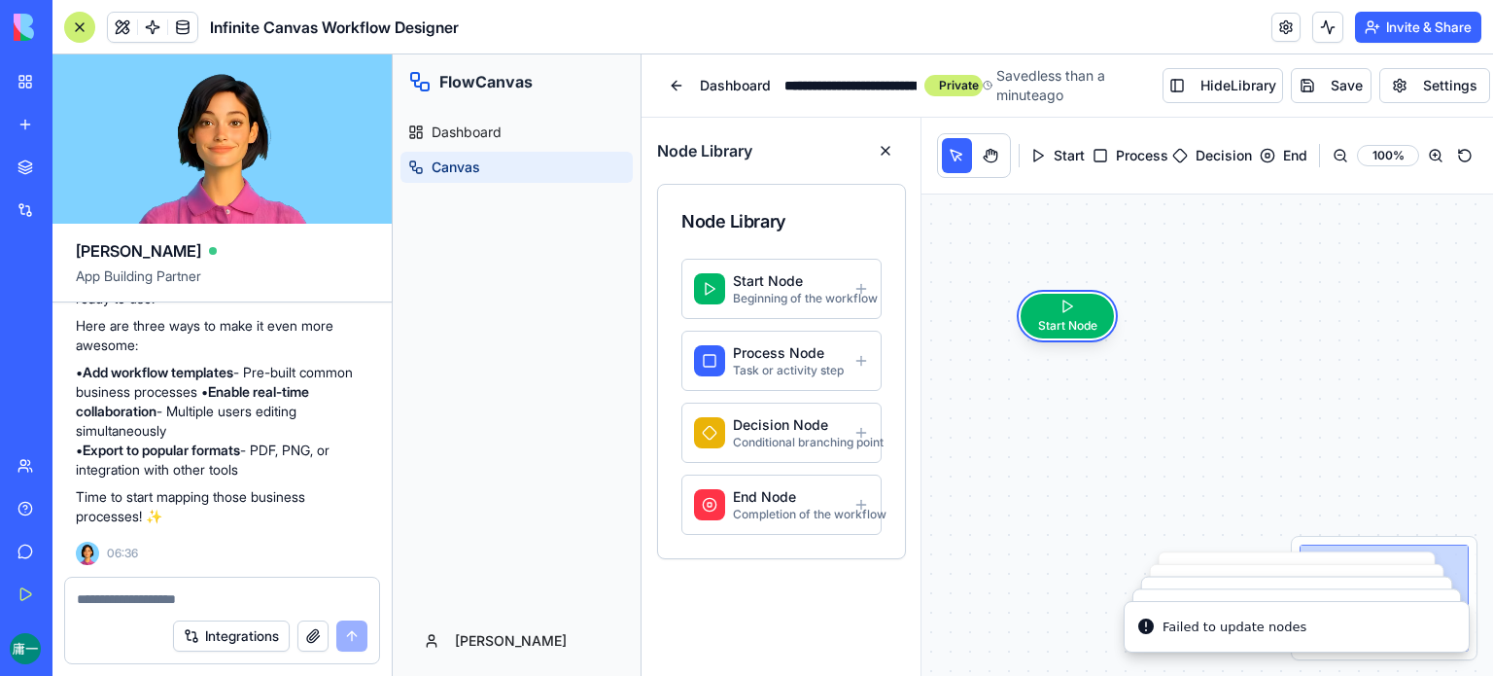
drag, startPoint x: 1068, startPoint y: 303, endPoint x: 912, endPoint y: 321, distance: 157.5
click at [1022, 372] on div "Start Node" at bounding box center [1208, 434] width 572 height 481
click at [821, 363] on div "Task or activity step" at bounding box center [789, 371] width 113 height 16
click at [875, 353] on button "Process Node Task or activity step" at bounding box center [782, 361] width 200 height 60
click at [863, 349] on div "Process Node Task or activity step" at bounding box center [781, 360] width 175 height 35
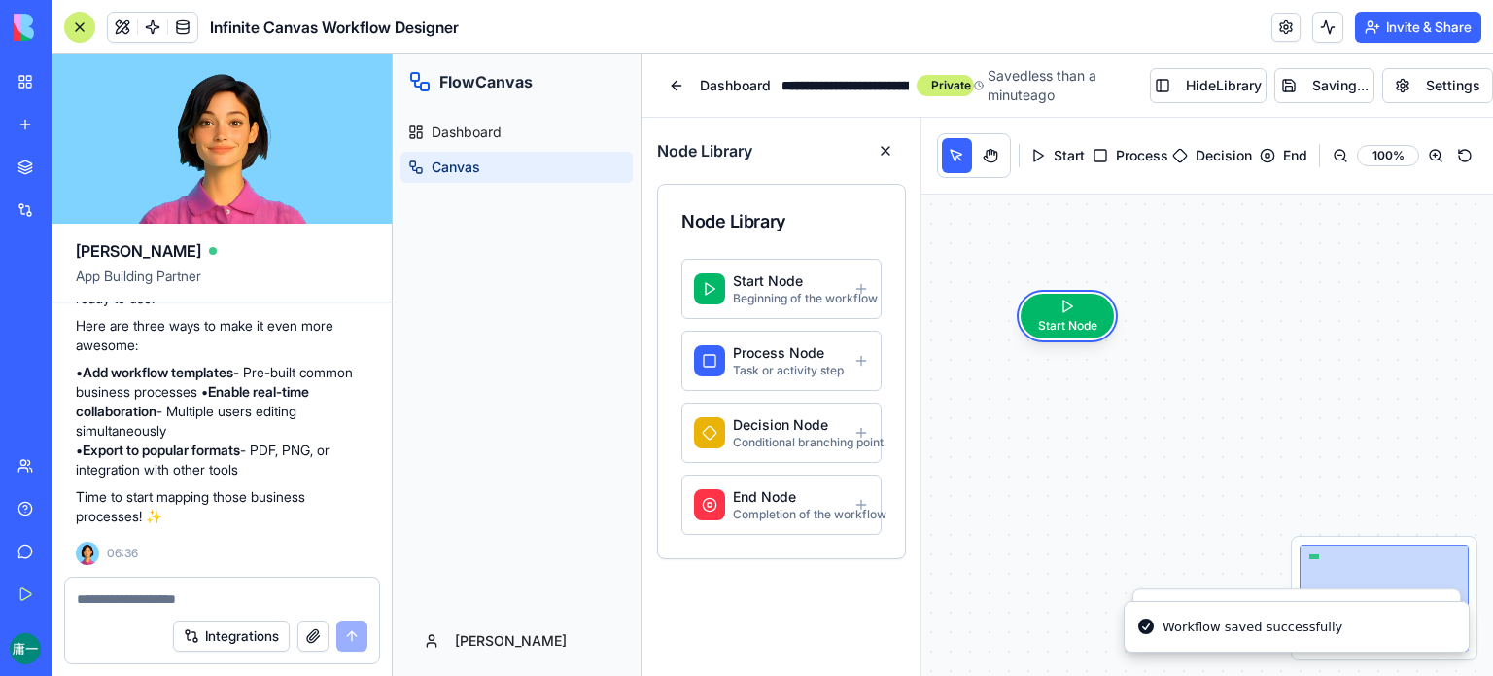
drag, startPoint x: 1422, startPoint y: 537, endPoint x: 1309, endPoint y: 282, distance: 279.0
click at [1309, 282] on div "Start Node" at bounding box center [1208, 434] width 572 height 481
click at [866, 343] on div "Process Node Task or activity step" at bounding box center [781, 360] width 175 height 35
click at [757, 435] on div "Conditional branching point" at bounding box center [789, 443] width 113 height 16
click at [762, 505] on button "End Node Completion of the workflow" at bounding box center [782, 504] width 200 height 60
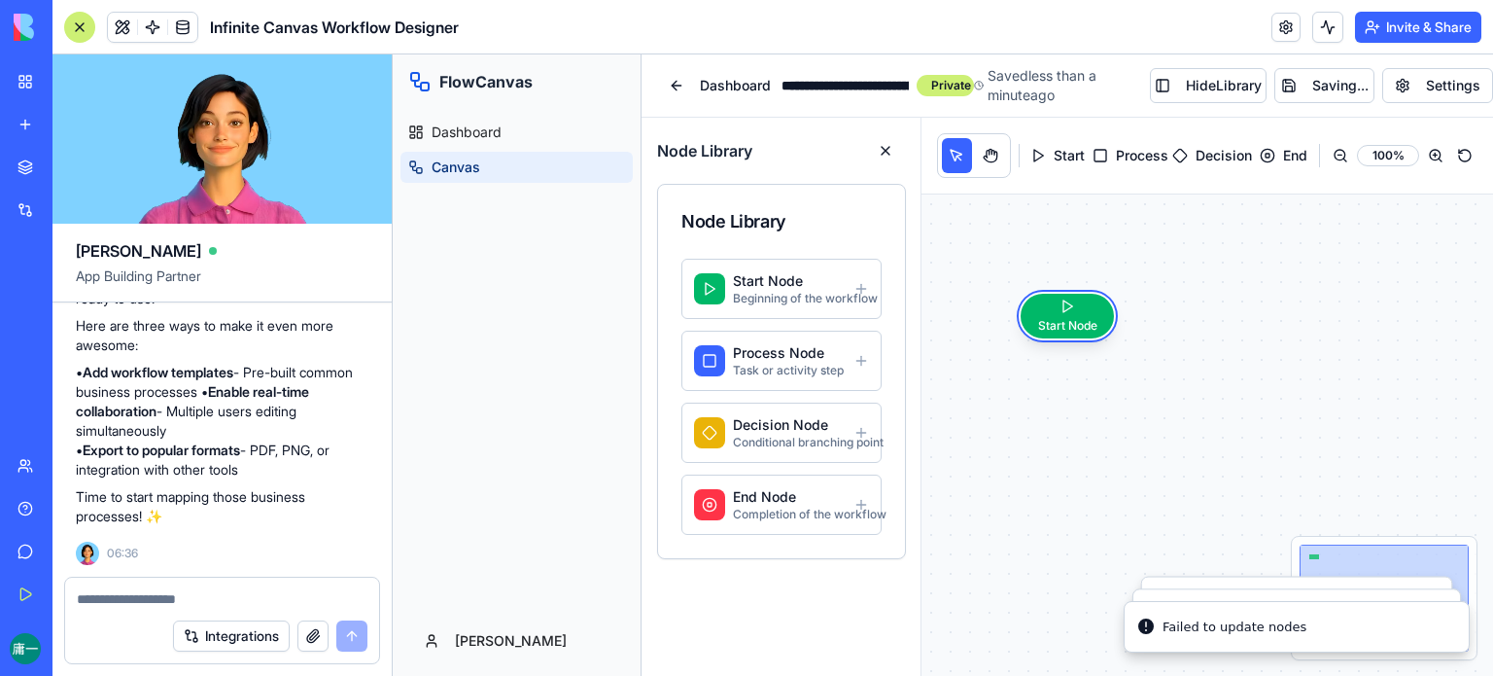
scroll to position [58, 5]
click at [1119, 138] on button "Process" at bounding box center [1131, 155] width 76 height 35
click at [1202, 138] on button "Decision" at bounding box center [1211, 155] width 79 height 35
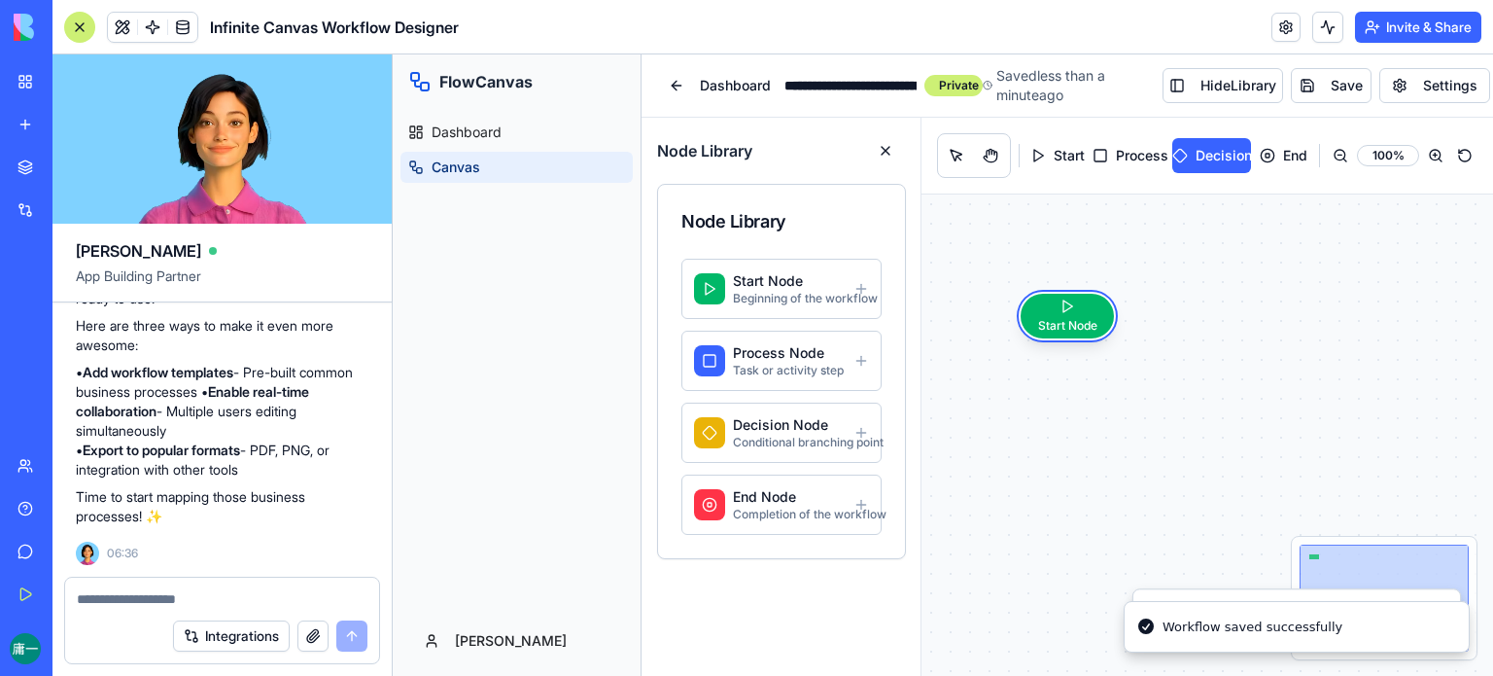
drag, startPoint x: 1038, startPoint y: 316, endPoint x: 1022, endPoint y: 412, distance: 97.7
click at [1022, 412] on div "Start Node" at bounding box center [1208, 434] width 572 height 481
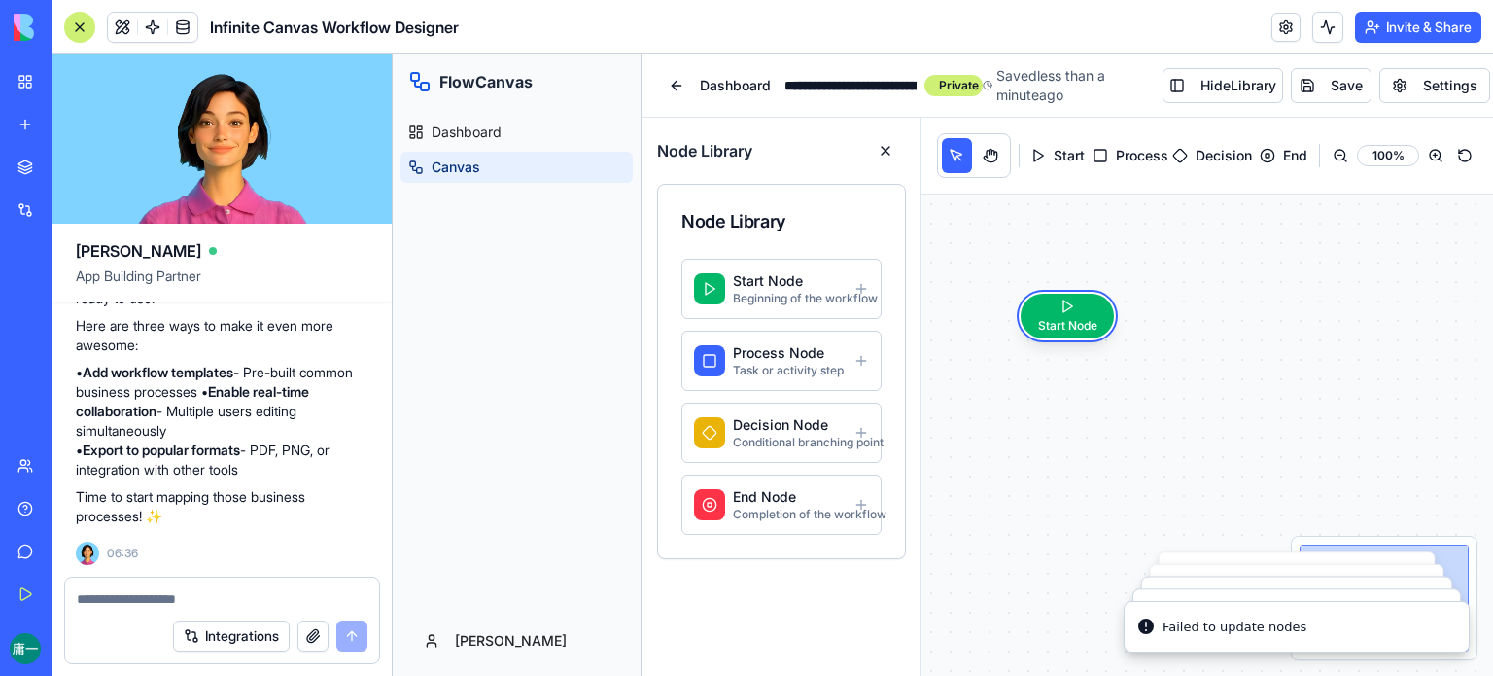
drag, startPoint x: 1063, startPoint y: 298, endPoint x: 957, endPoint y: 524, distance: 249.2
click at [957, 524] on div "Start Node" at bounding box center [1208, 434] width 572 height 481
drag, startPoint x: 1056, startPoint y: 456, endPoint x: 1071, endPoint y: 435, distance: 26.4
click at [1064, 450] on div "Start Node" at bounding box center [1208, 434] width 572 height 481
click at [28, 120] on link "New app" at bounding box center [45, 124] width 78 height 39
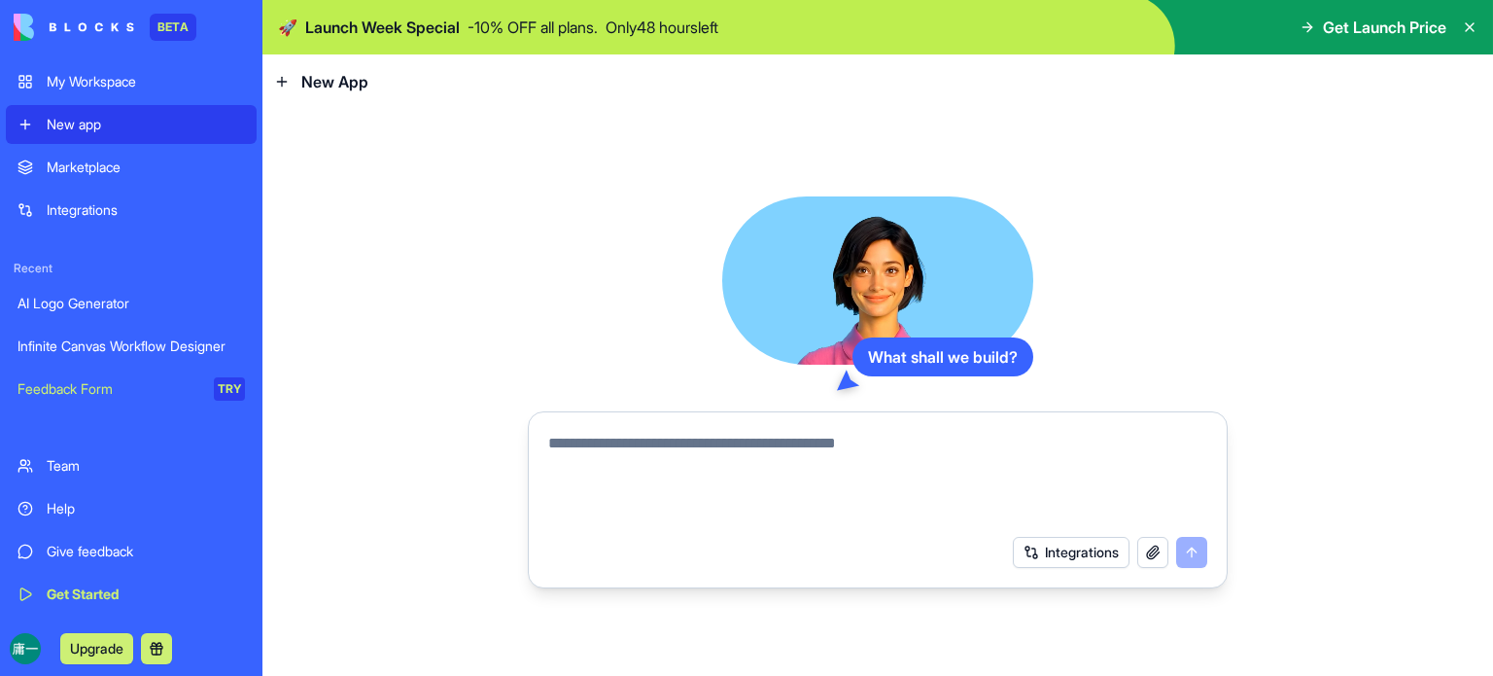
click at [636, 487] on textarea at bounding box center [877, 478] width 659 height 93
click at [128, 84] on div "My Workspace" at bounding box center [146, 81] width 198 height 19
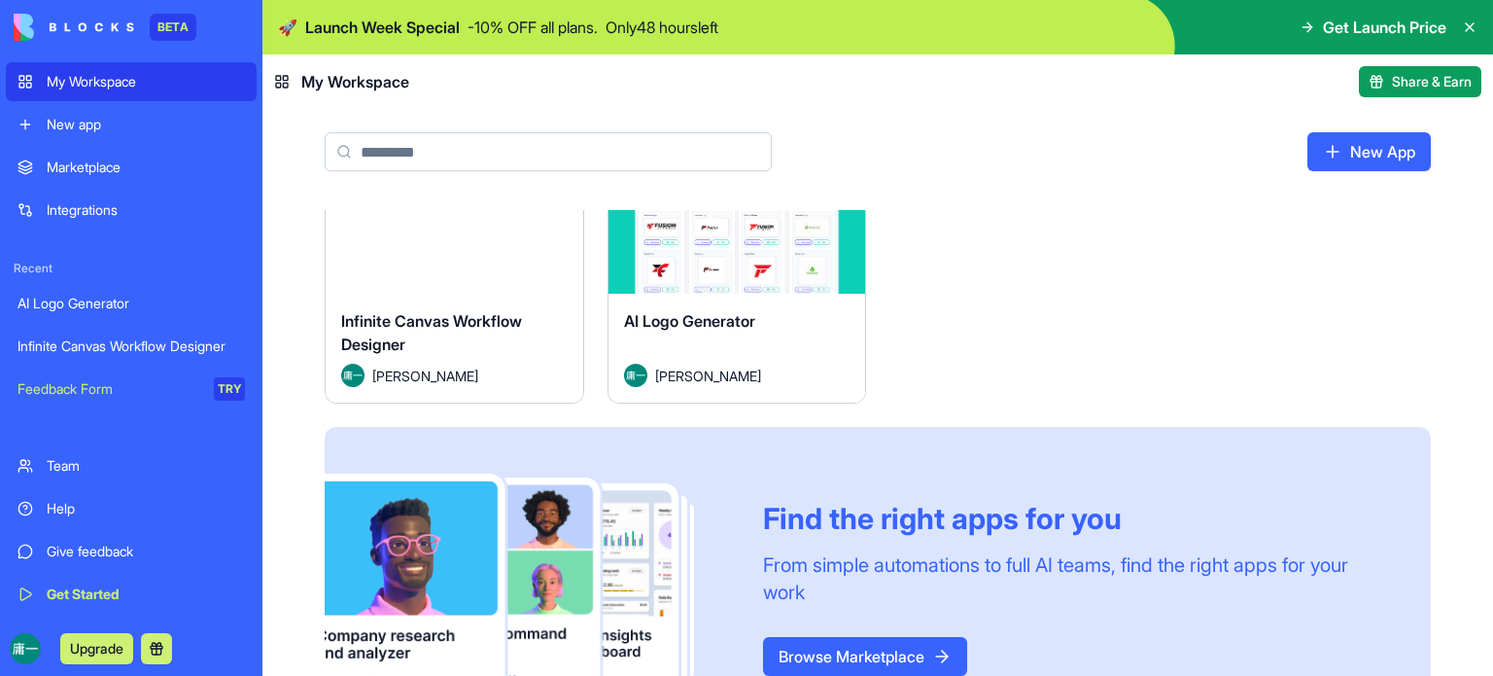
scroll to position [168, 0]
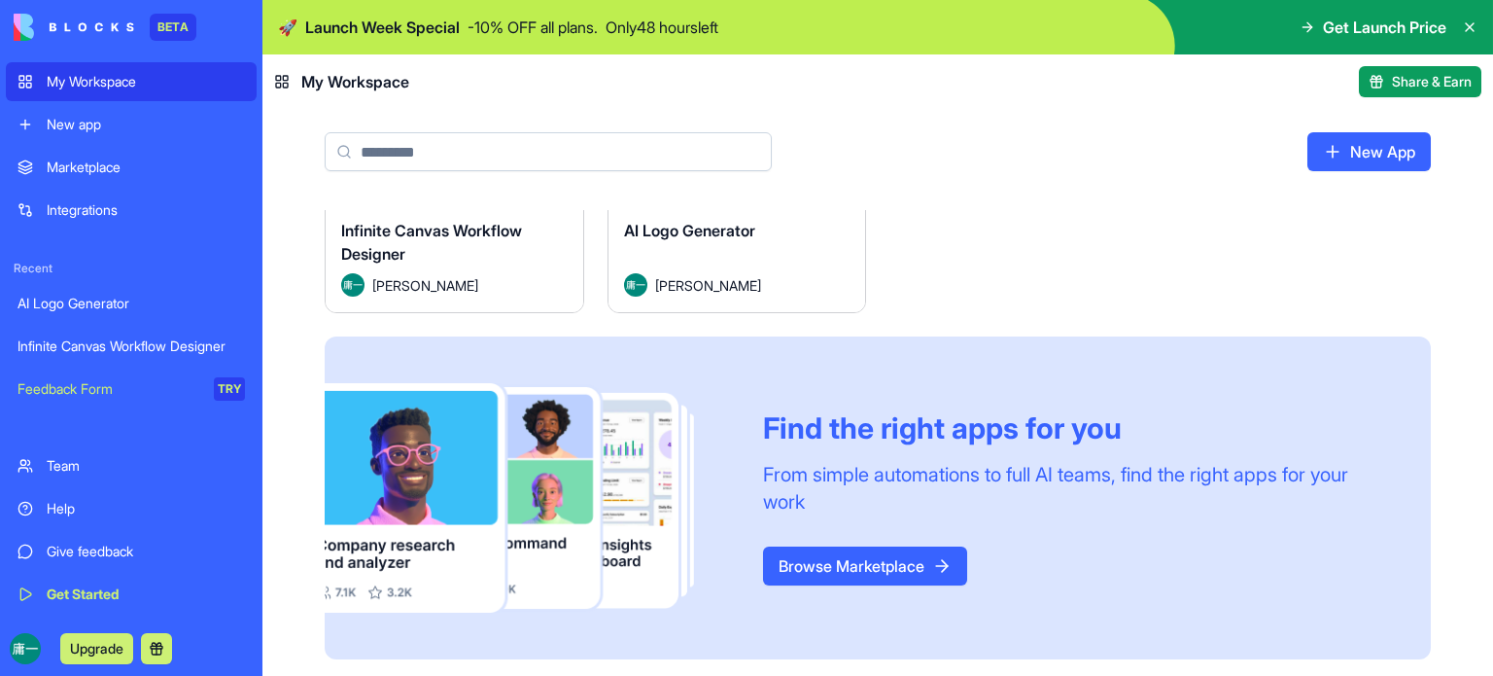
click at [857, 555] on link "Browse Marketplace" at bounding box center [865, 565] width 204 height 39
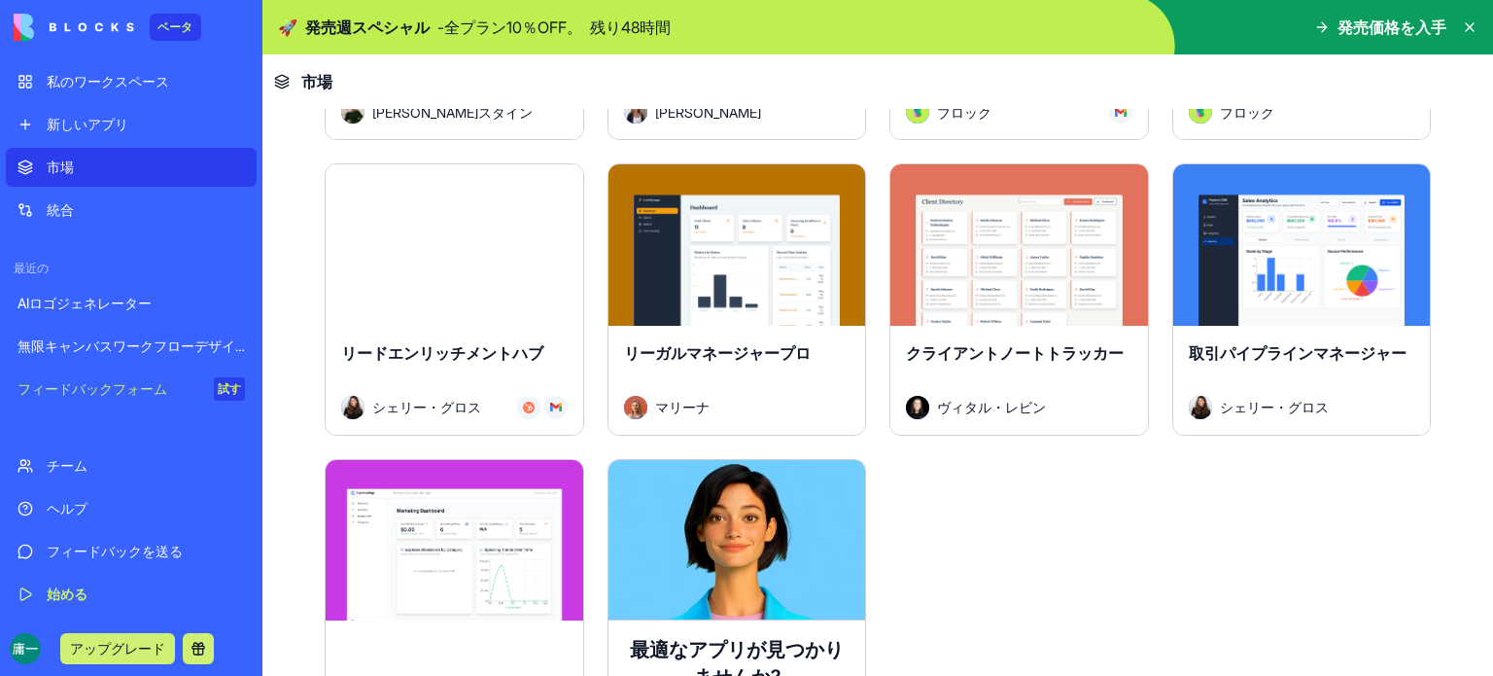
scroll to position [5409, 0]
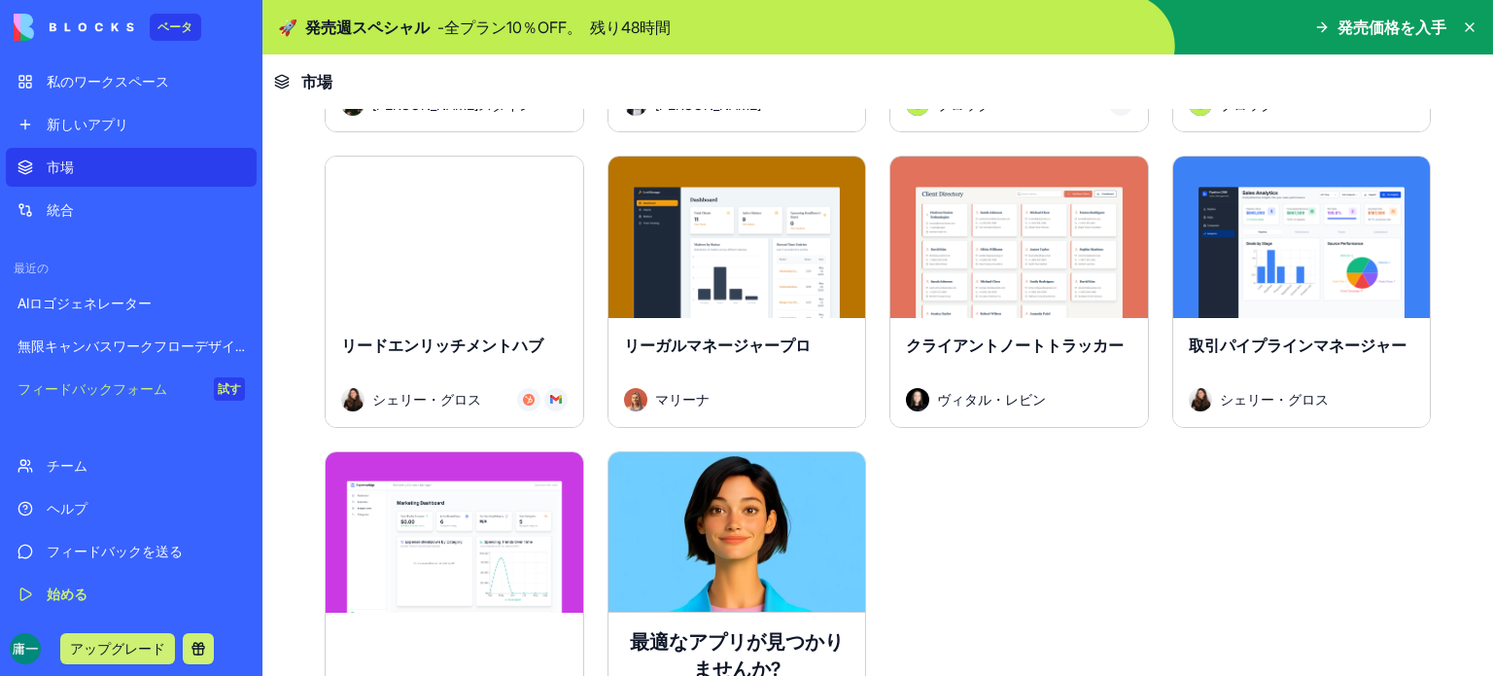
click at [40, 207] on link "統合" at bounding box center [131, 210] width 251 height 39
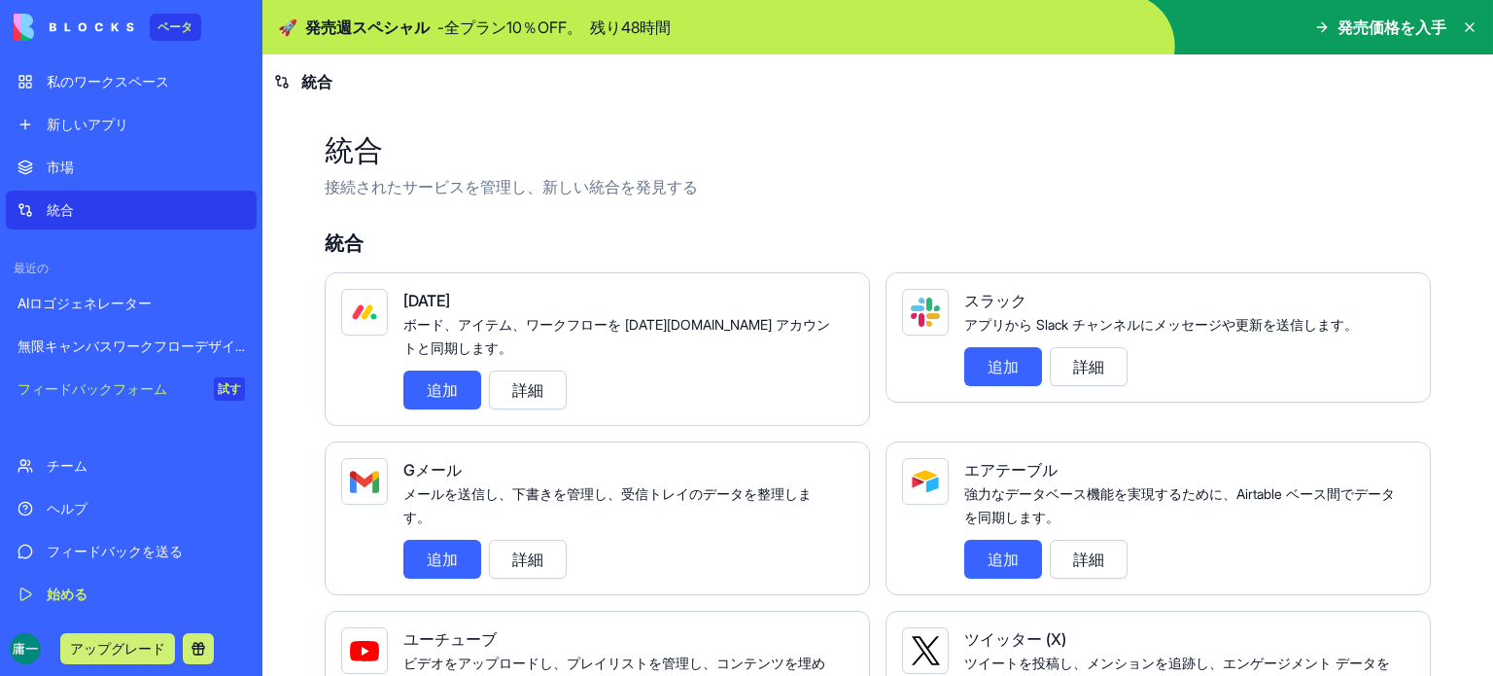
click at [66, 25] on img at bounding box center [74, 27] width 121 height 27
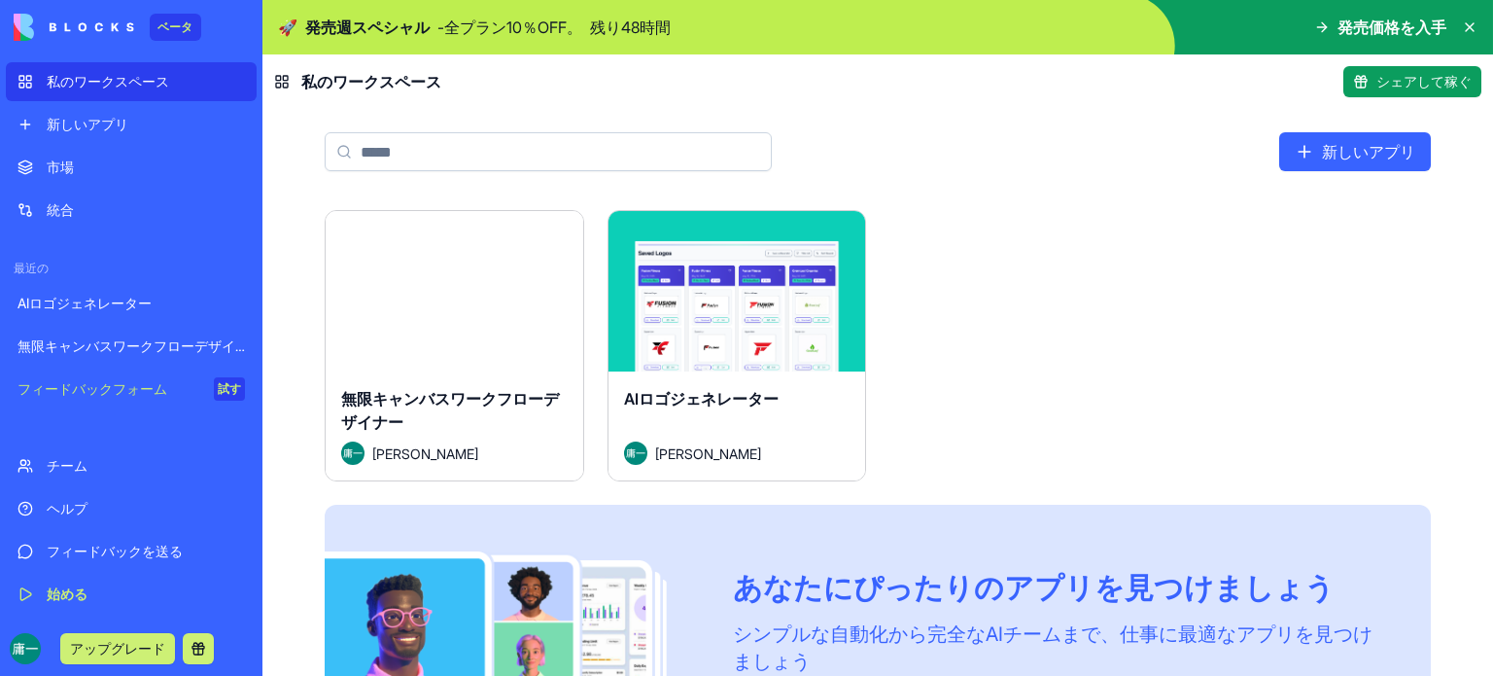
click at [135, 82] on font "私のワークスペース" at bounding box center [108, 81] width 122 height 17
click at [102, 120] on font "新しいアプリ" at bounding box center [88, 124] width 82 height 17
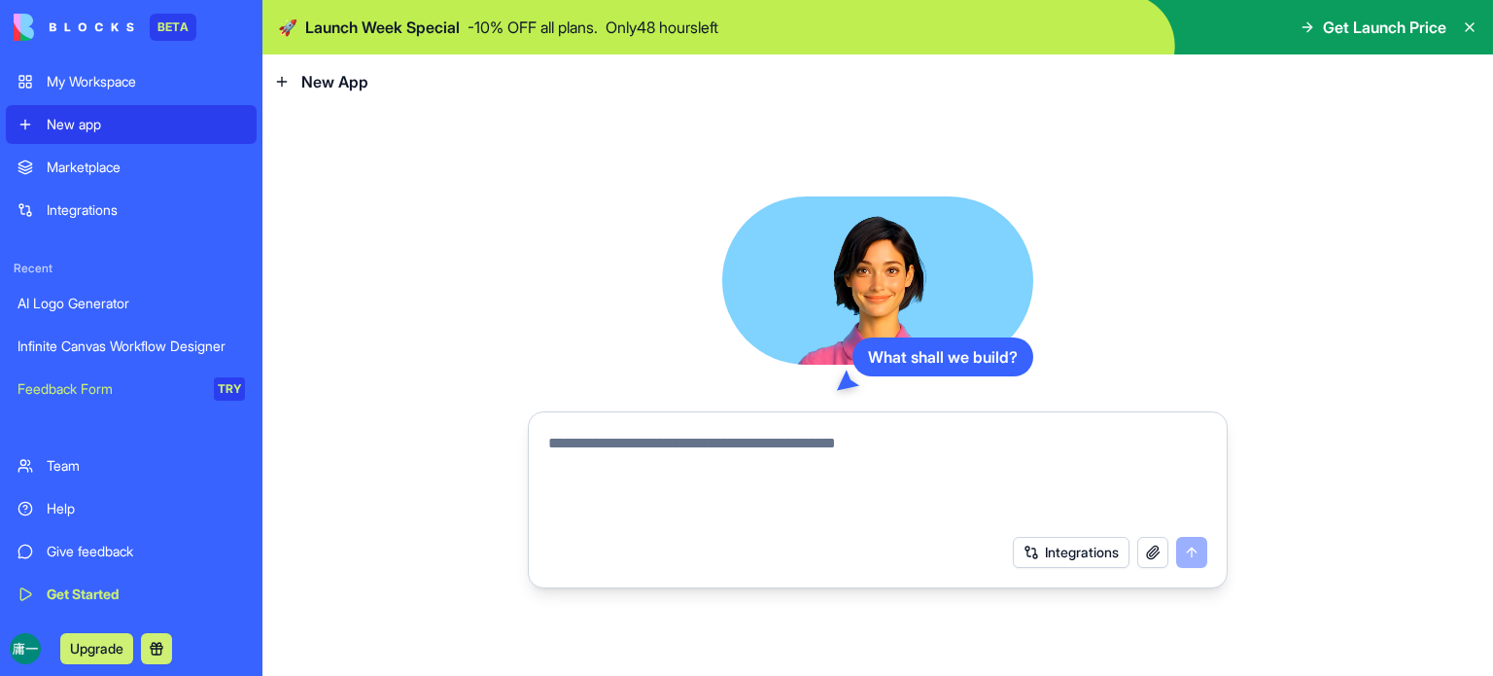
click at [459, 207] on div "What shall we build? Integrations" at bounding box center [877, 392] width 1231 height 567
